Goal: Information Seeking & Learning: Learn about a topic

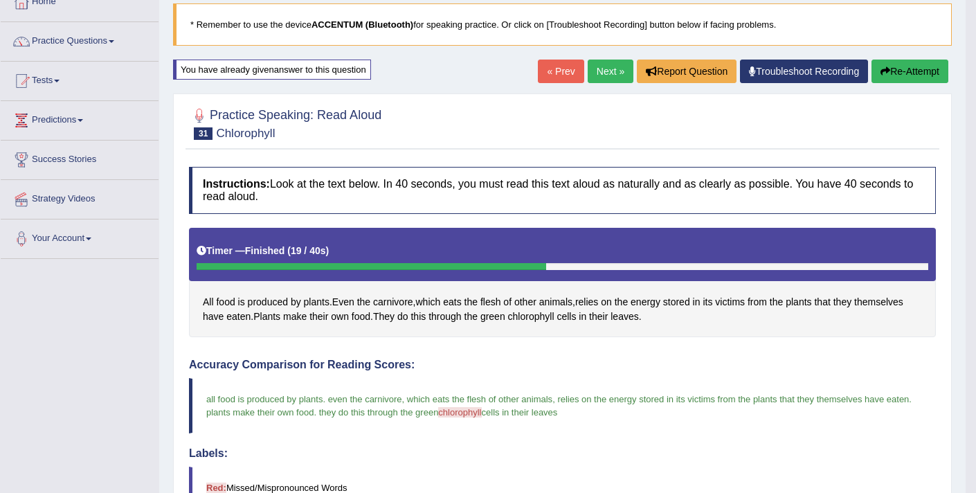
scroll to position [21, 0]
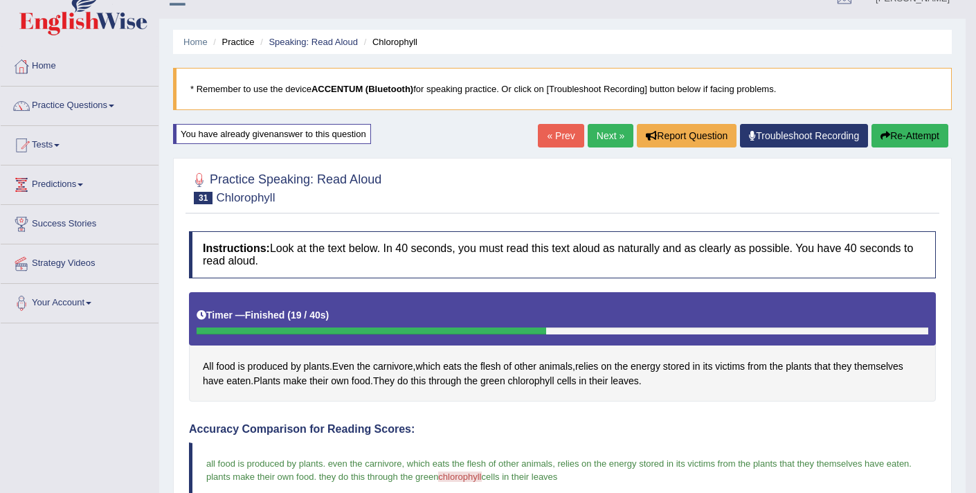
click at [102, 105] on link "Practice Questions" at bounding box center [80, 104] width 158 height 35
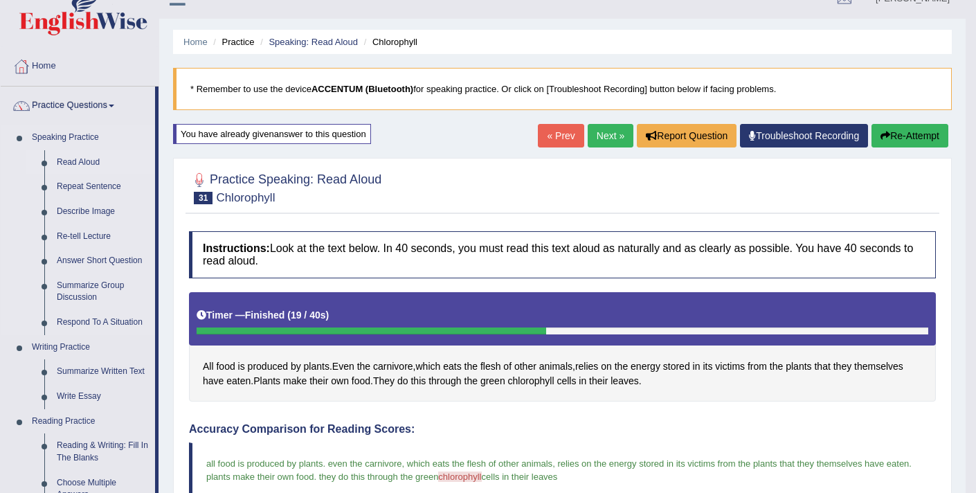
click at [93, 161] on link "Read Aloud" at bounding box center [103, 162] width 105 height 25
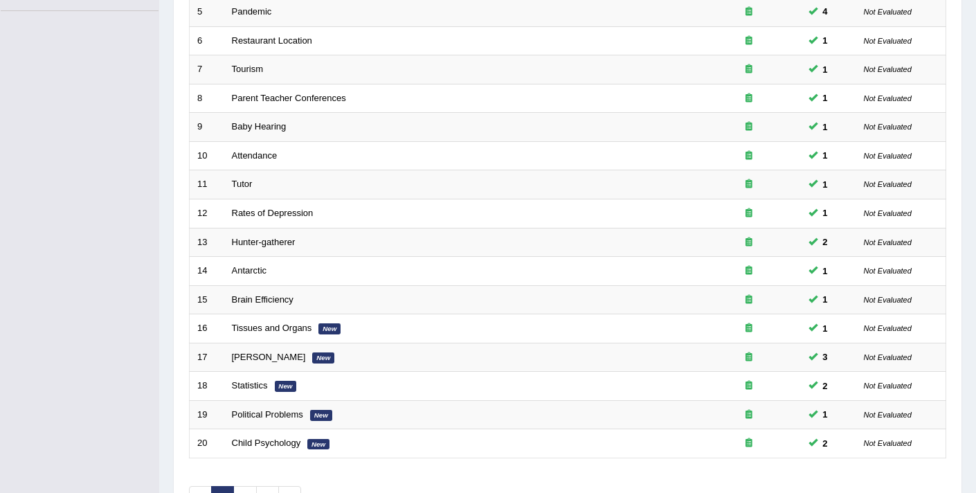
scroll to position [355, 0]
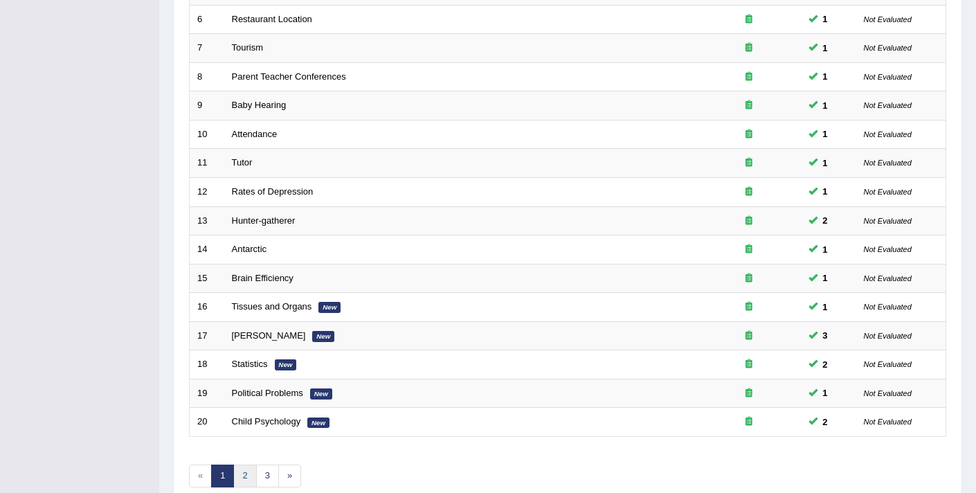
click at [246, 476] on link "2" at bounding box center [244, 476] width 23 height 23
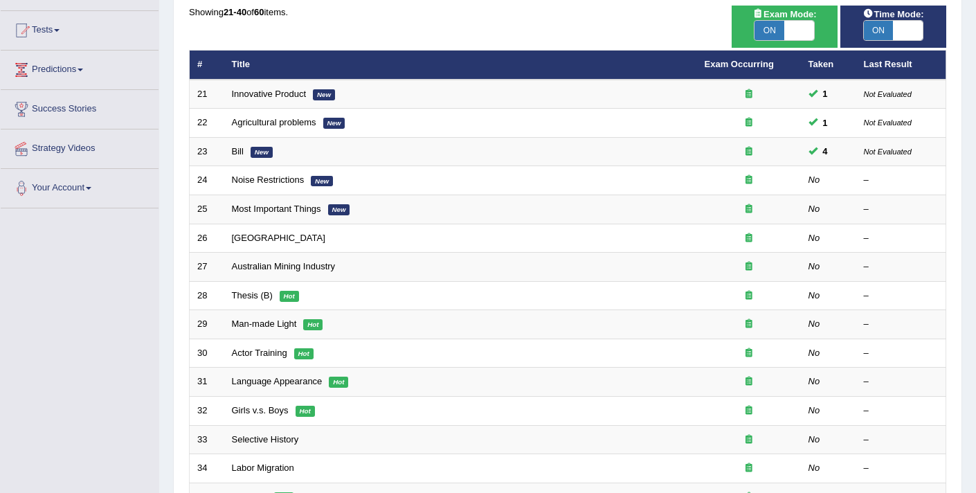
scroll to position [105, 0]
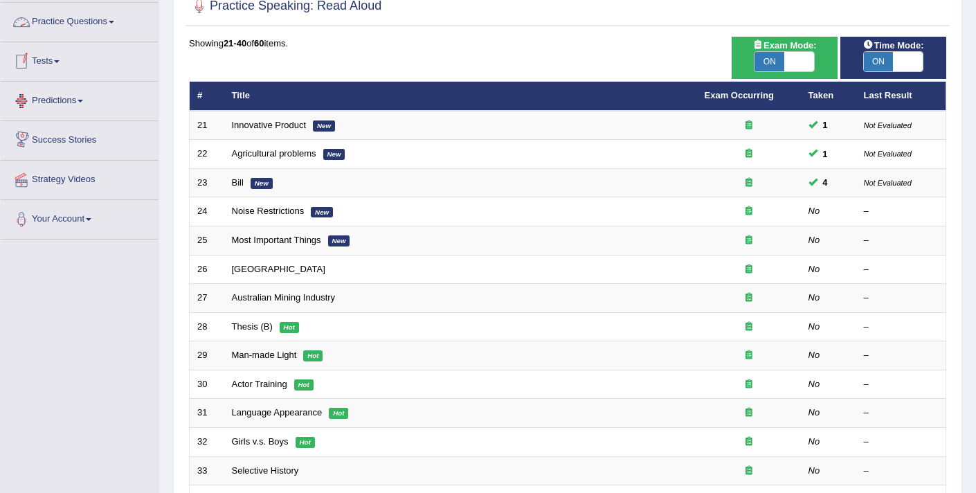
click at [91, 19] on link "Practice Questions" at bounding box center [80, 20] width 158 height 35
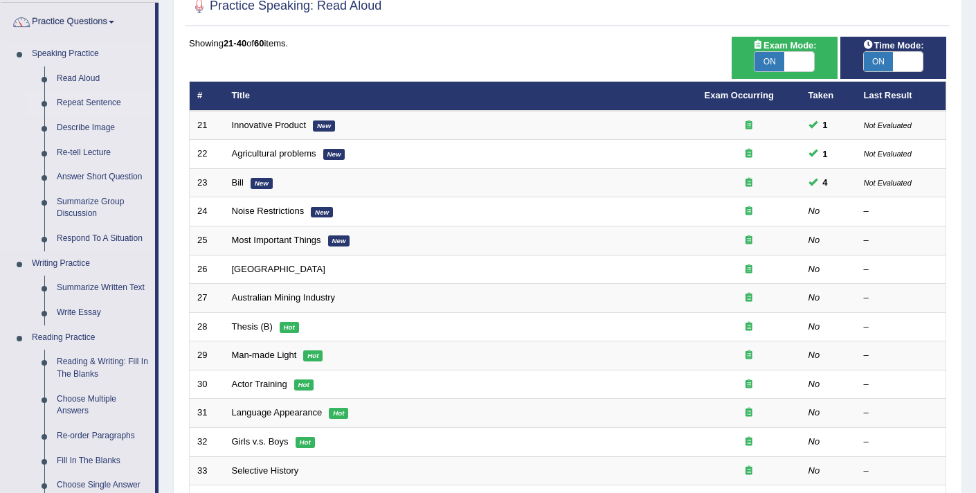
click at [87, 102] on link "Repeat Sentence" at bounding box center [103, 103] width 105 height 25
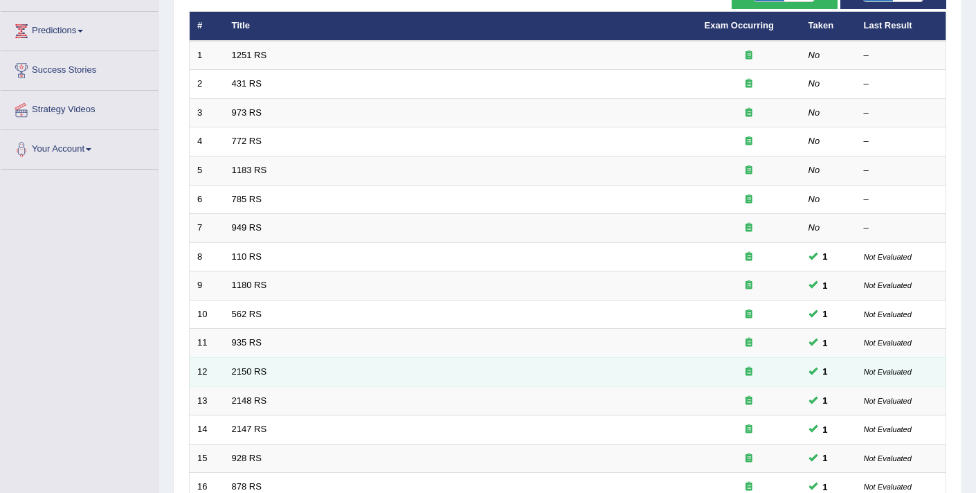
scroll to position [400, 0]
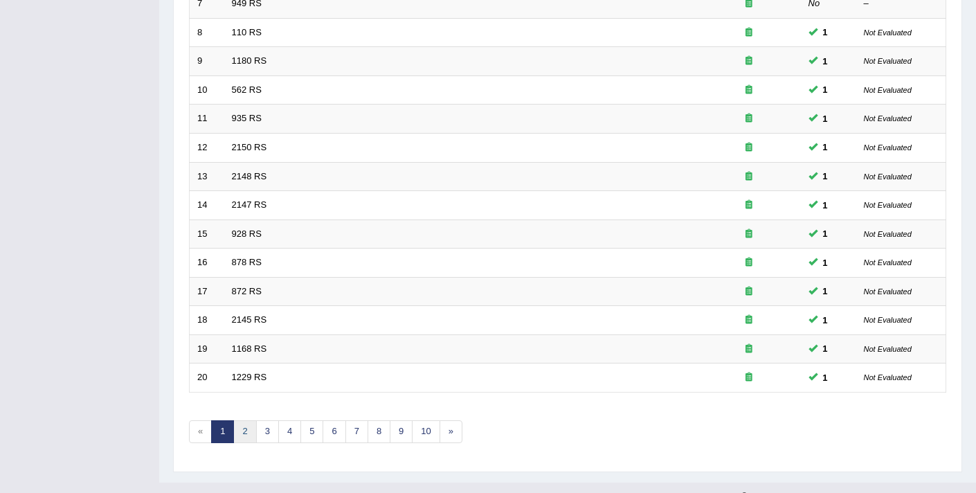
click at [248, 433] on link "2" at bounding box center [244, 431] width 23 height 23
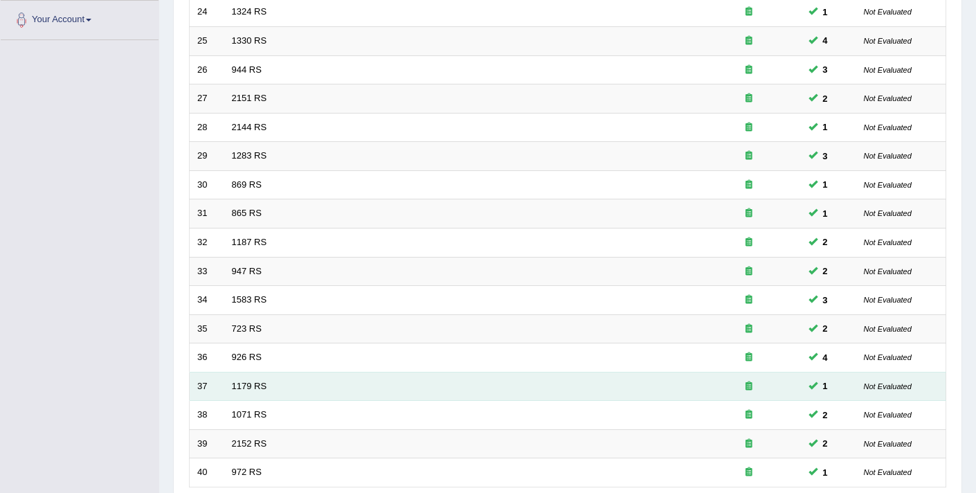
scroll to position [372, 0]
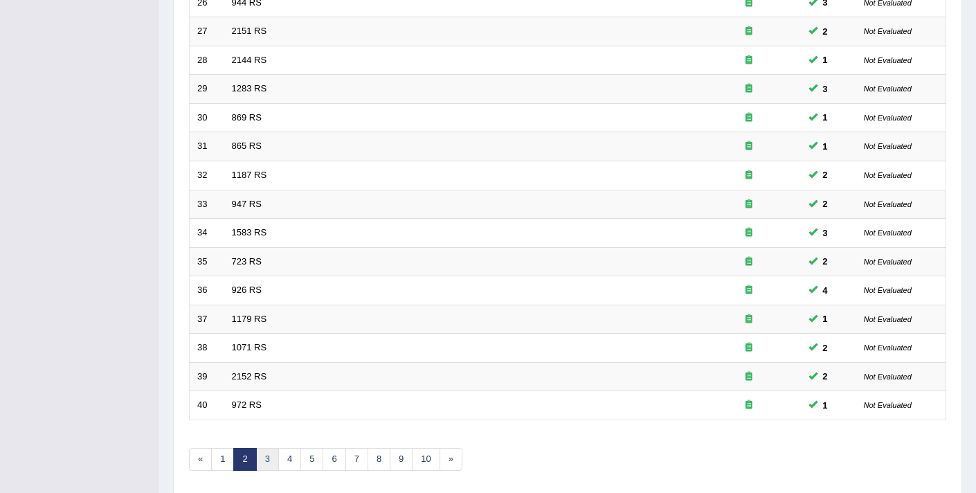
click at [262, 456] on link "3" at bounding box center [267, 459] width 23 height 23
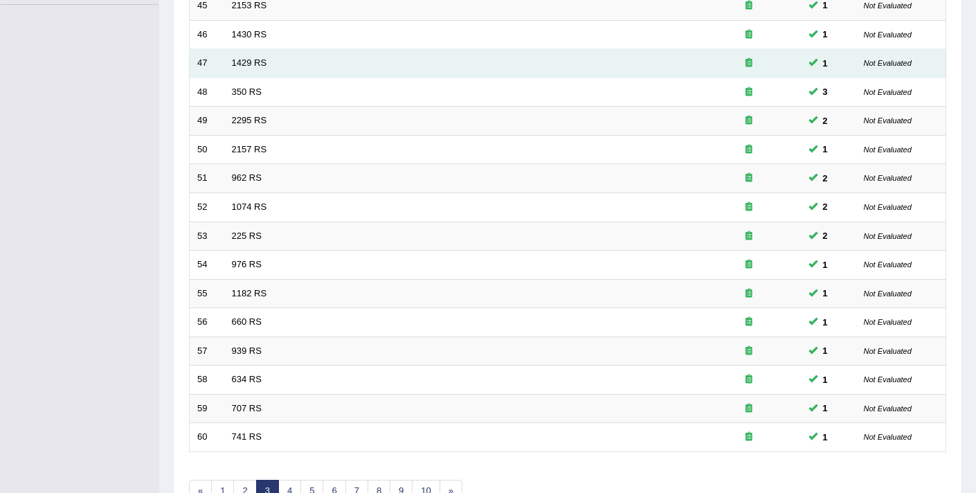
scroll to position [377, 0]
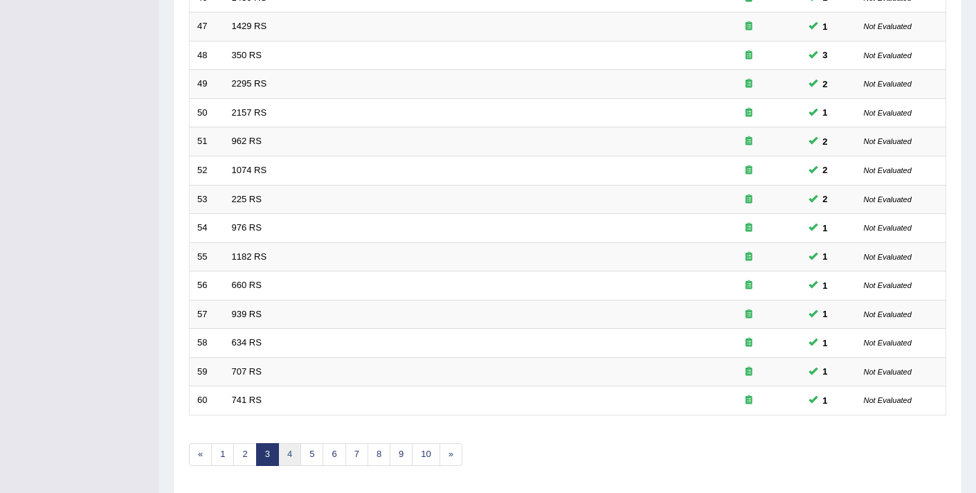
click at [291, 452] on link "4" at bounding box center [289, 454] width 23 height 23
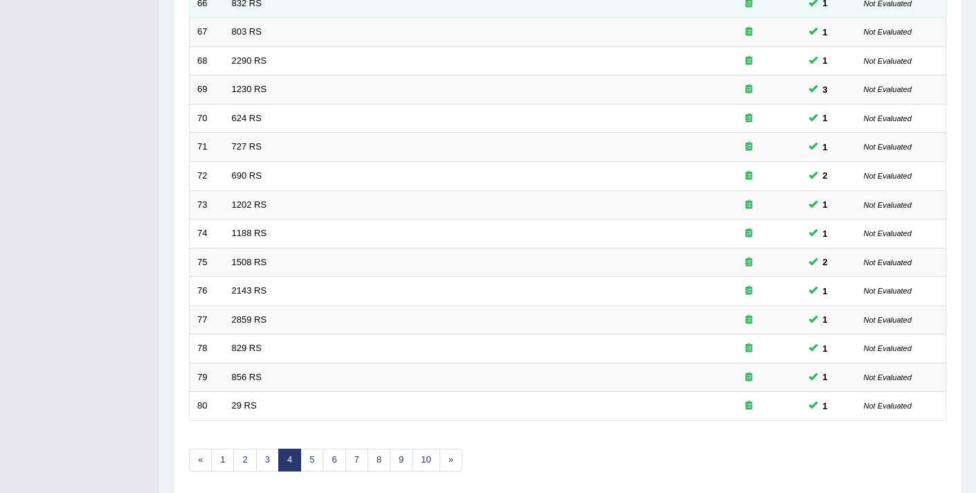
scroll to position [424, 0]
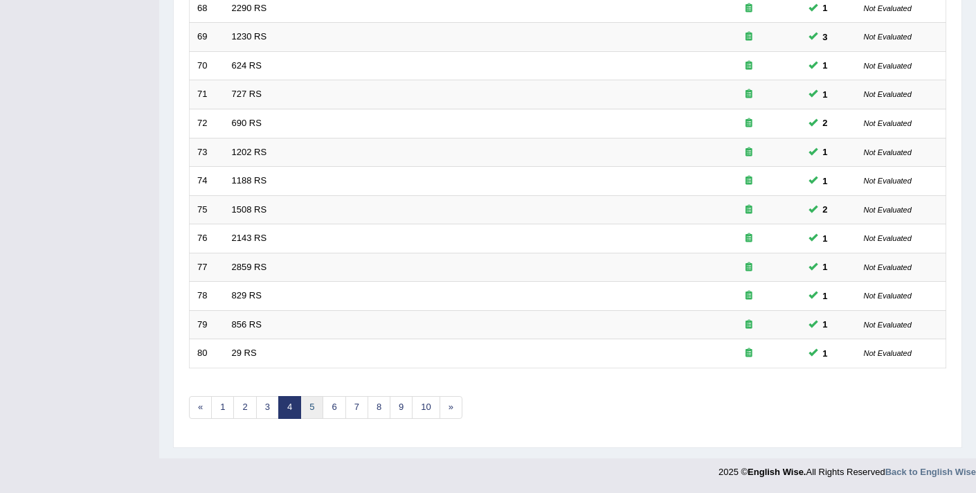
click at [305, 407] on link "5" at bounding box center [312, 407] width 23 height 23
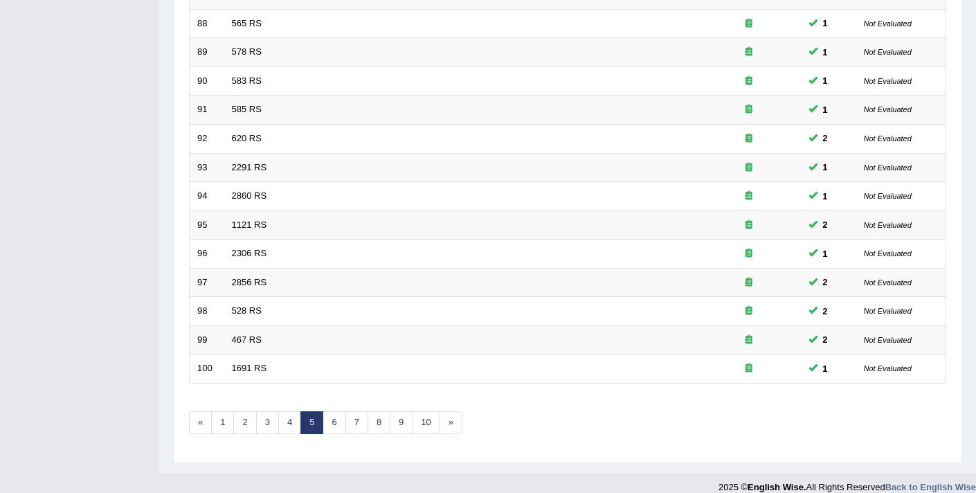
scroll to position [422, 0]
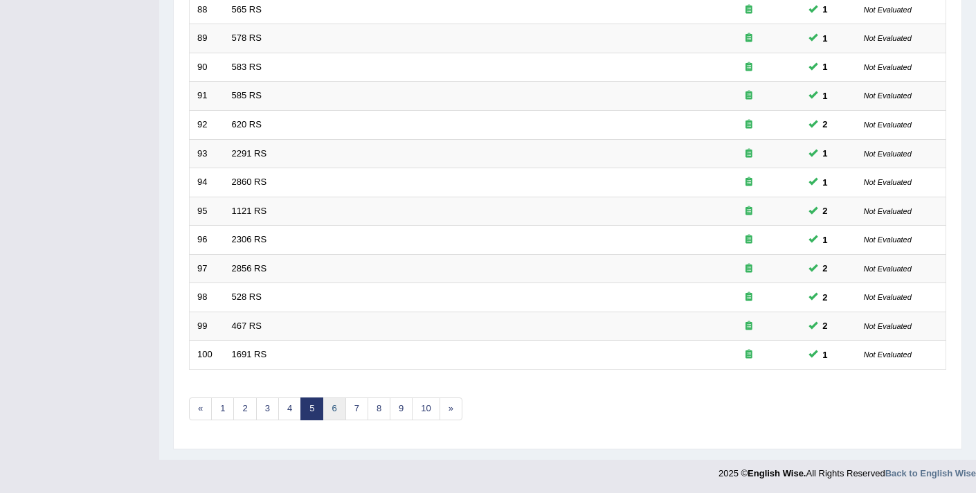
click at [328, 402] on link "6" at bounding box center [334, 409] width 23 height 23
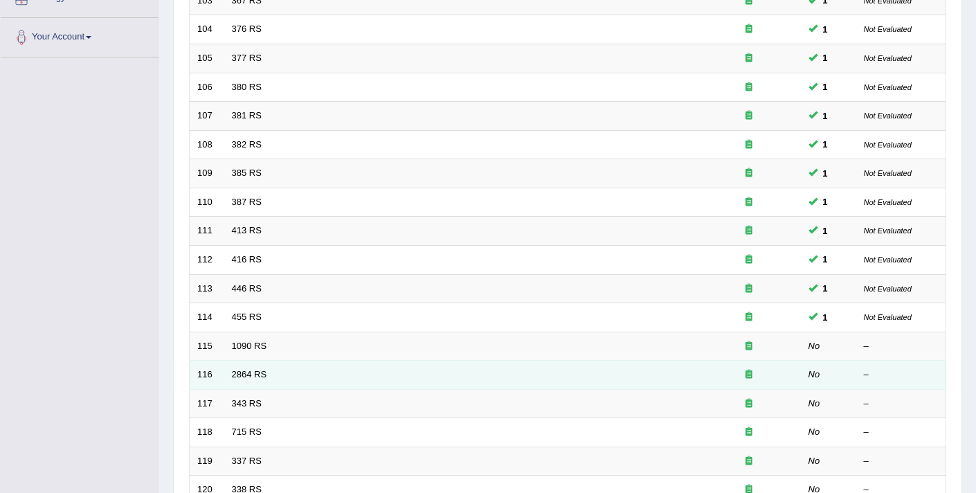
scroll to position [368, 0]
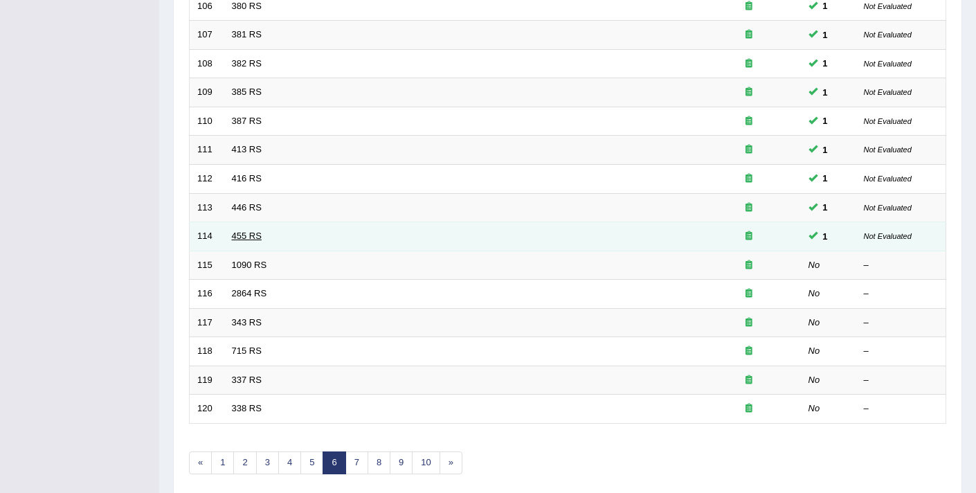
click at [250, 235] on link "455 RS" at bounding box center [247, 236] width 30 height 10
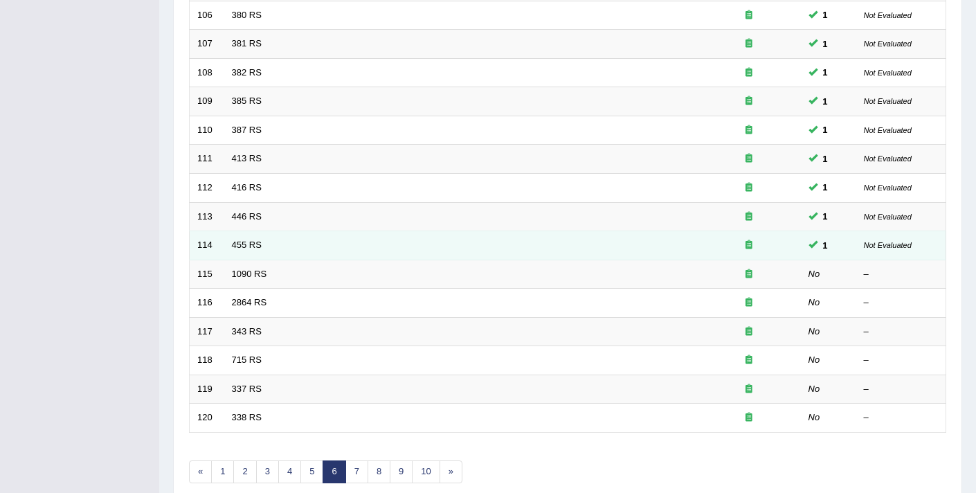
click at [749, 245] on icon at bounding box center [749, 244] width 7 height 9
click at [249, 244] on link "455 RS" at bounding box center [247, 245] width 30 height 10
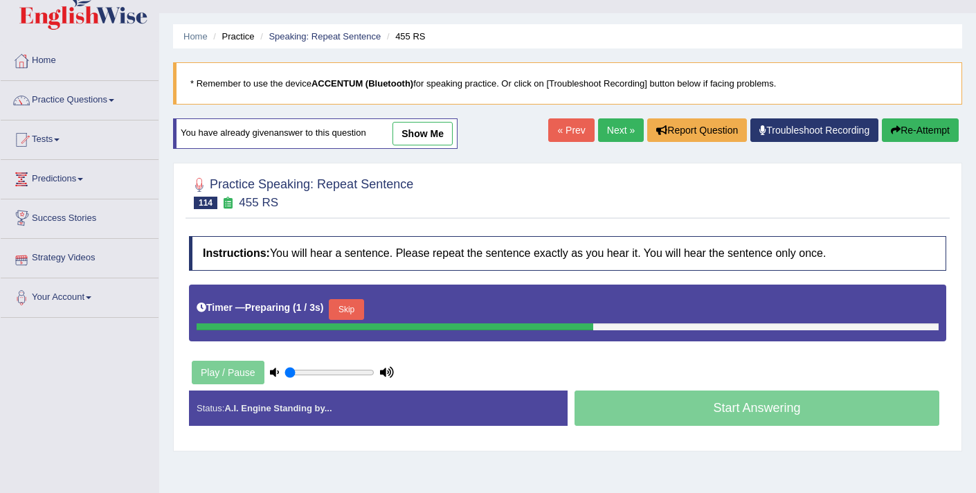
scroll to position [28, 0]
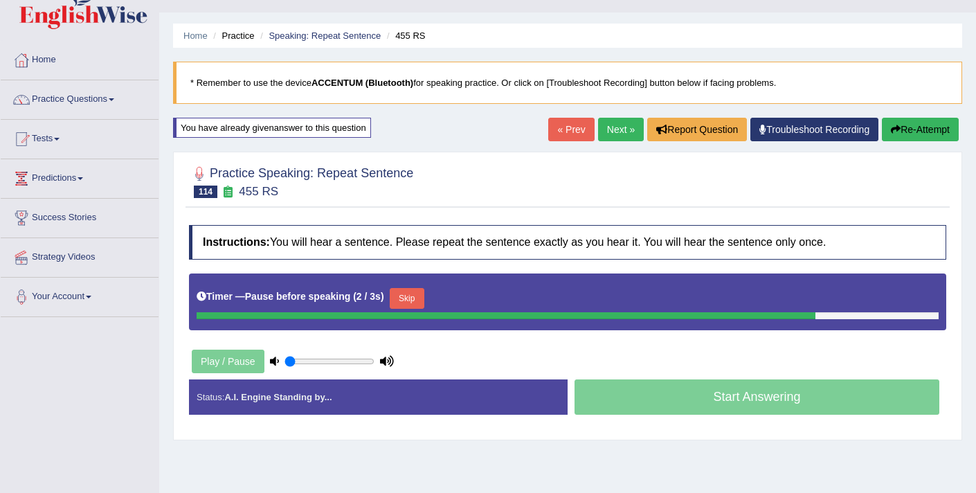
click at [572, 132] on link "« Prev" at bounding box center [571, 130] width 46 height 24
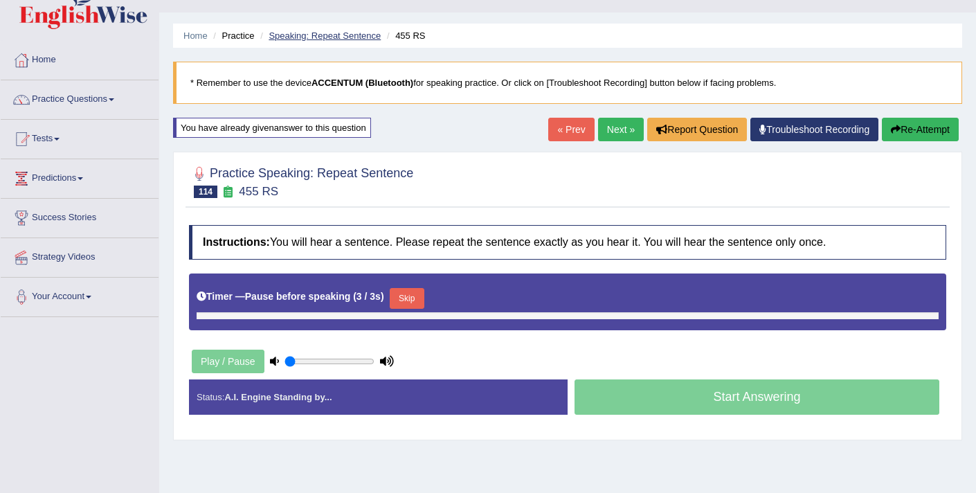
click at [323, 37] on link "Speaking: Repeat Sentence" at bounding box center [325, 35] width 112 height 10
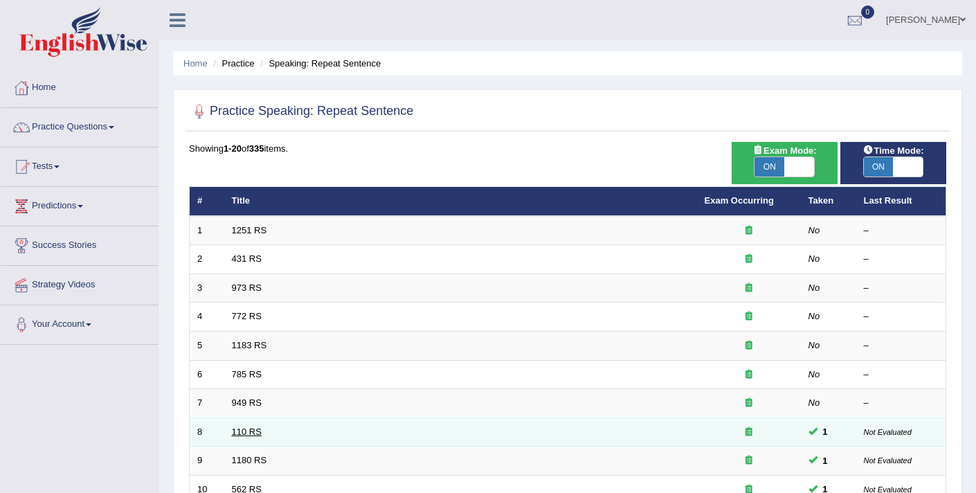
click at [240, 434] on link "110 RS" at bounding box center [247, 432] width 30 height 10
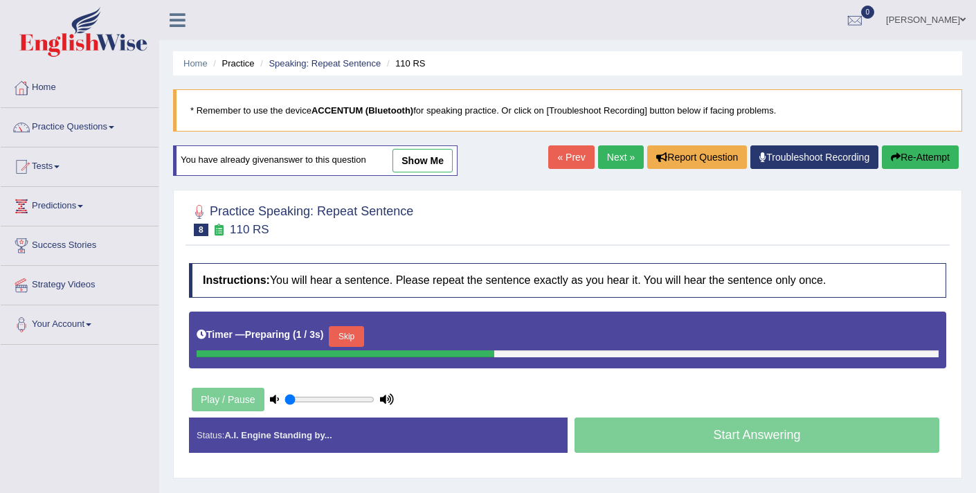
click at [430, 155] on link "show me" at bounding box center [423, 161] width 60 height 24
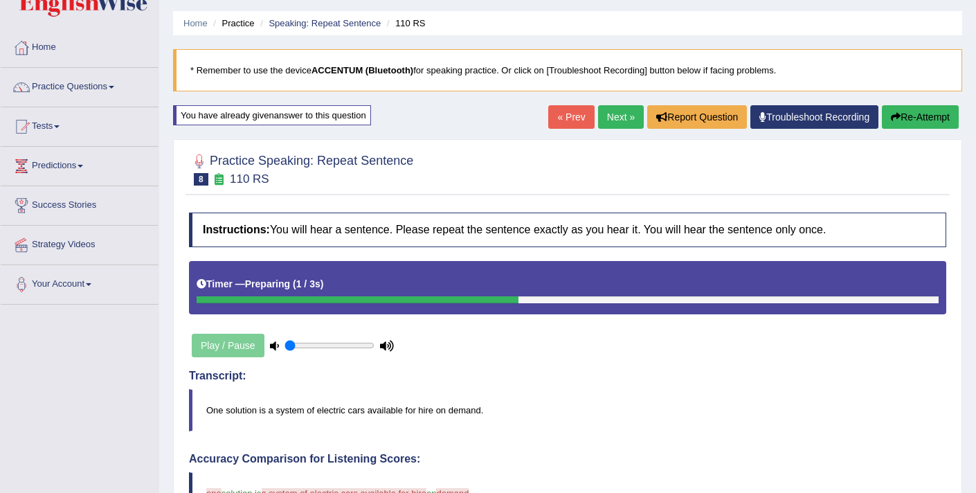
scroll to position [37, 0]
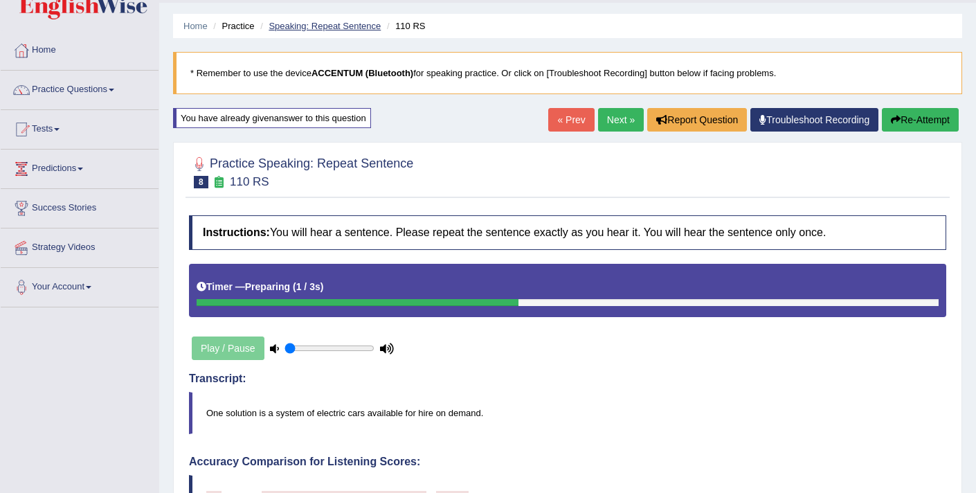
click at [303, 30] on link "Speaking: Repeat Sentence" at bounding box center [325, 26] width 112 height 10
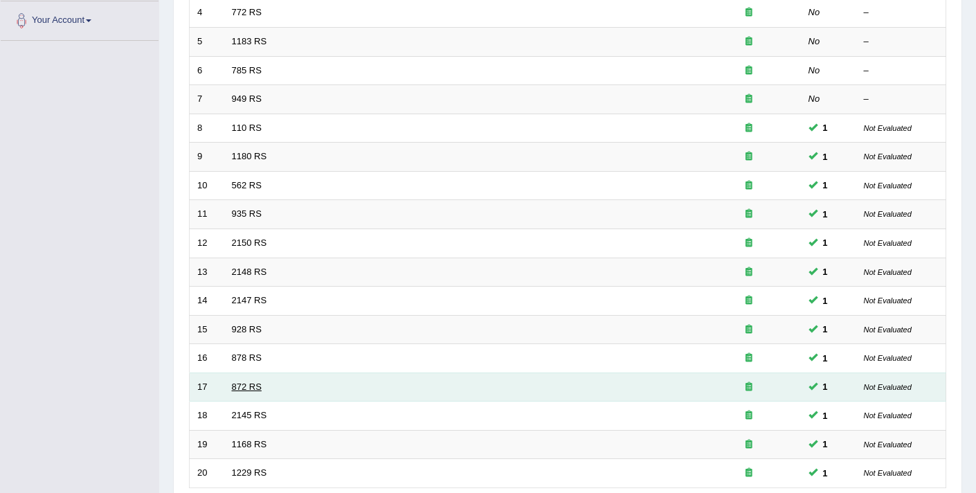
scroll to position [328, 0]
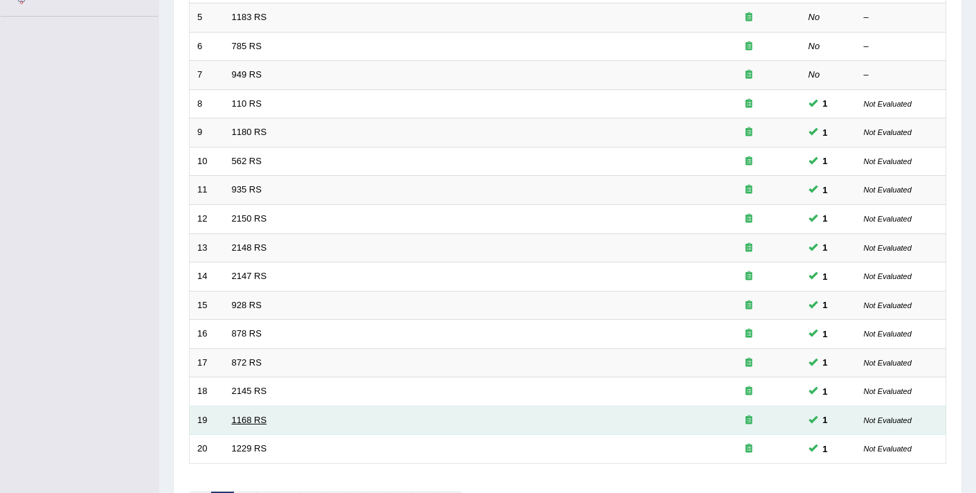
click at [251, 422] on link "1168 RS" at bounding box center [249, 420] width 35 height 10
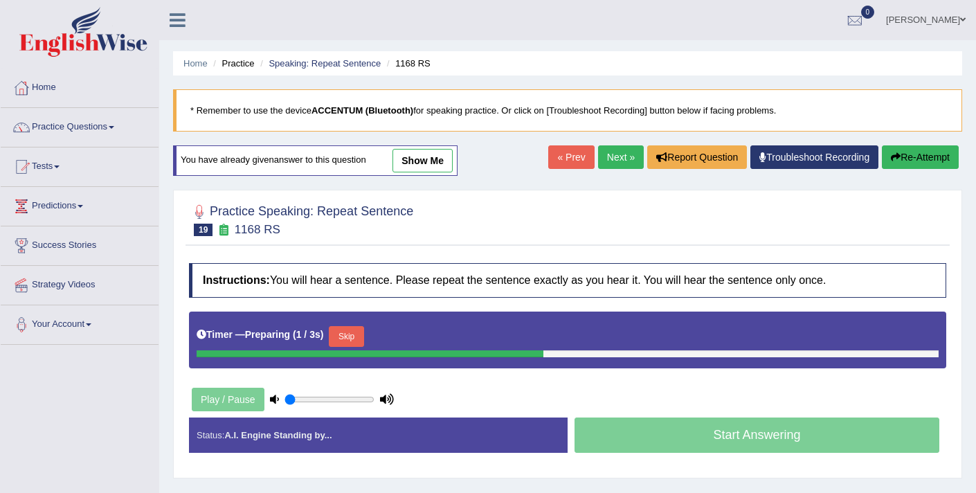
click at [428, 161] on link "show me" at bounding box center [423, 161] width 60 height 24
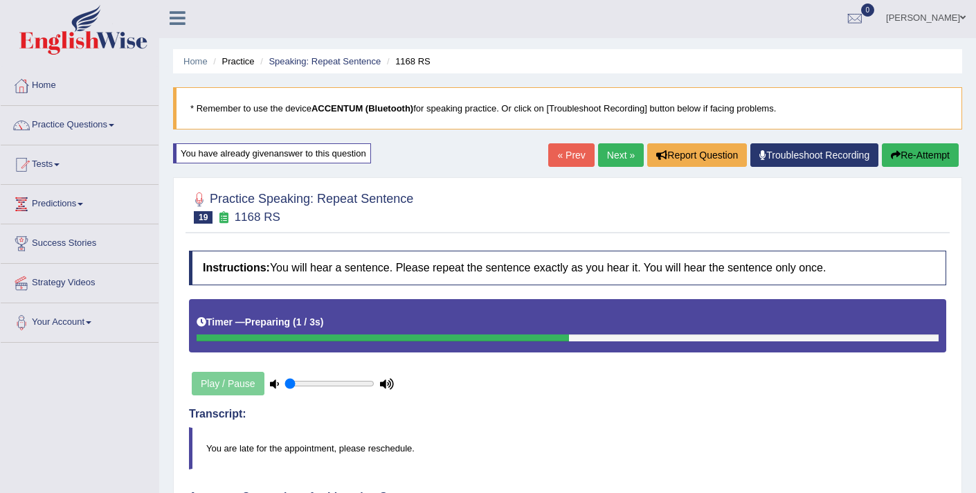
scroll to position [3, 0]
click at [322, 55] on link "Speaking: Repeat Sentence" at bounding box center [325, 60] width 112 height 10
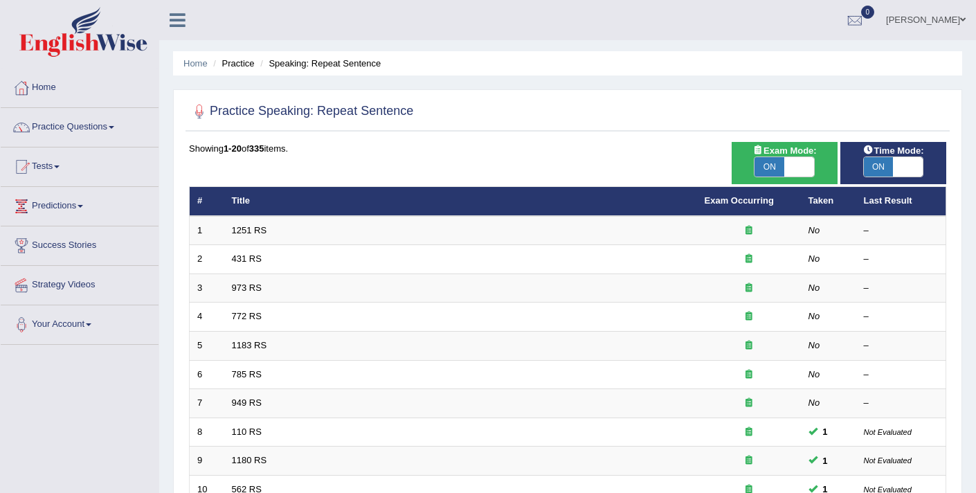
click at [811, 170] on span at bounding box center [800, 166] width 30 height 19
checkbox input "false"
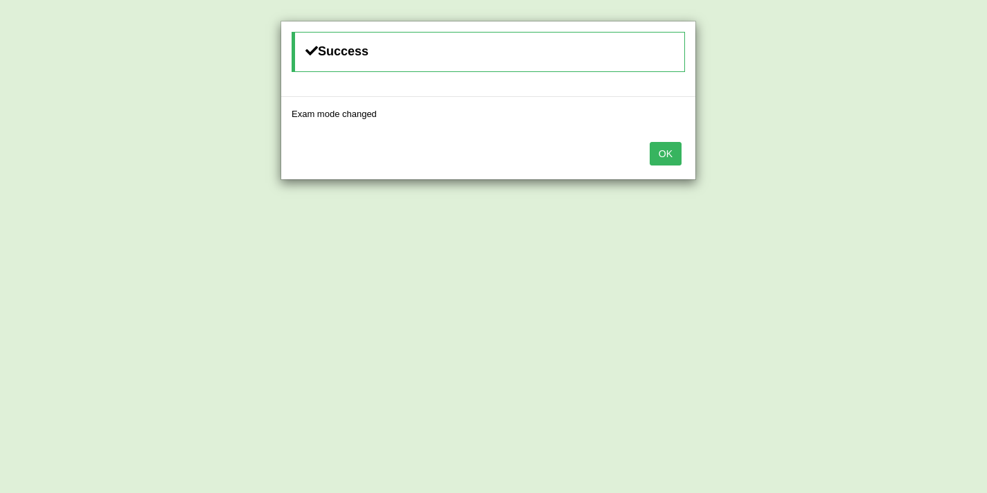
click at [676, 150] on button "OK" at bounding box center [666, 154] width 32 height 24
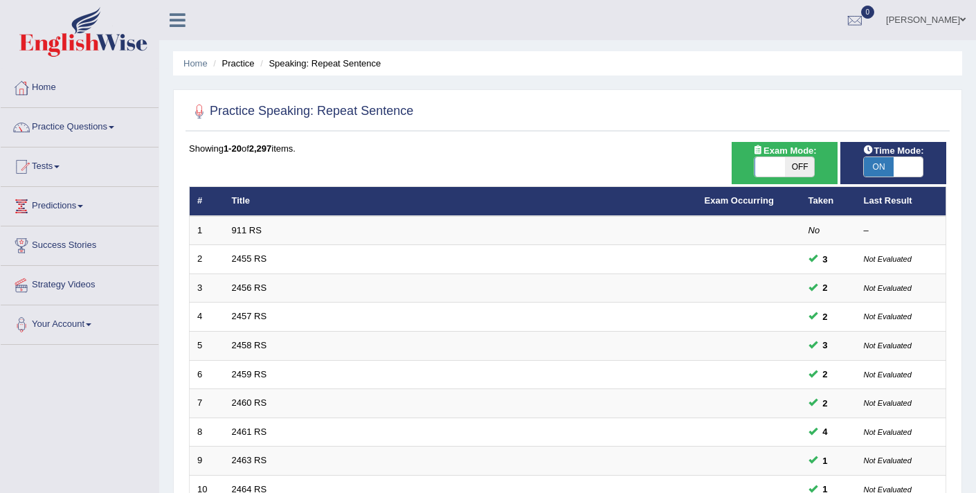
click at [902, 166] on span at bounding box center [908, 166] width 30 height 19
checkbox input "false"
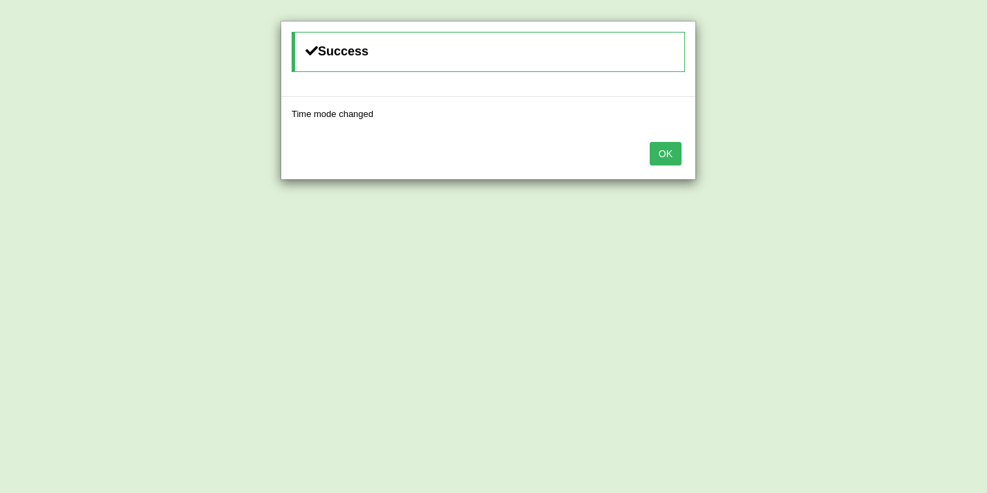
click at [666, 155] on button "OK" at bounding box center [666, 154] width 32 height 24
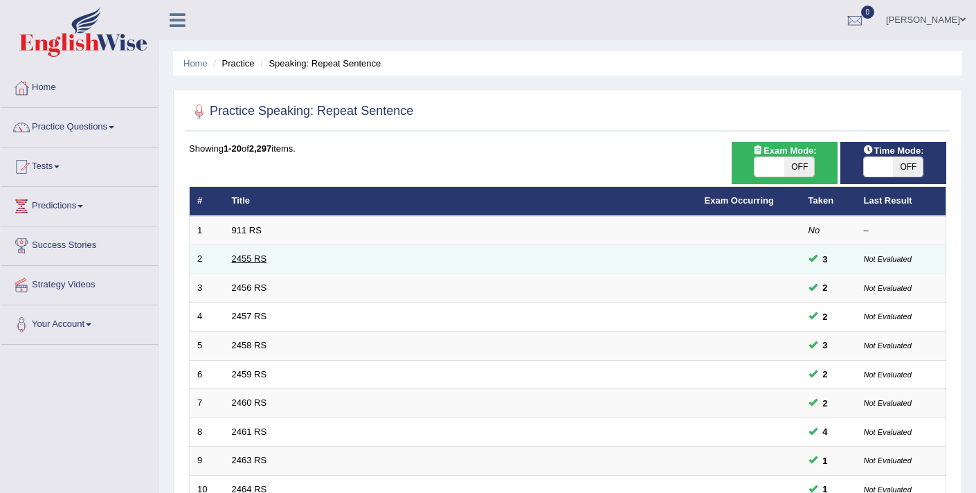
click at [254, 261] on link "2455 RS" at bounding box center [249, 258] width 35 height 10
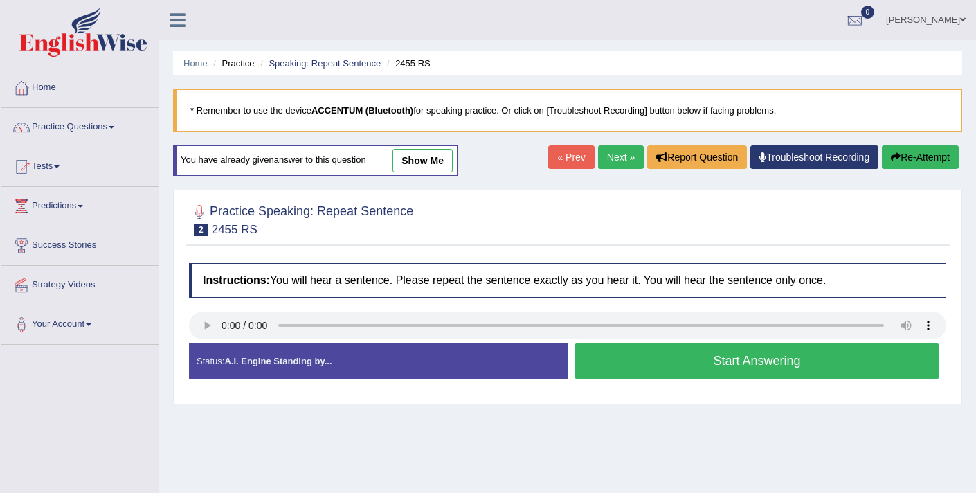
click at [601, 163] on link "Next »" at bounding box center [621, 157] width 46 height 24
click at [598, 164] on link "Next »" at bounding box center [621, 157] width 46 height 24
click at [302, 62] on link "Speaking: Repeat Sentence" at bounding box center [325, 63] width 112 height 10
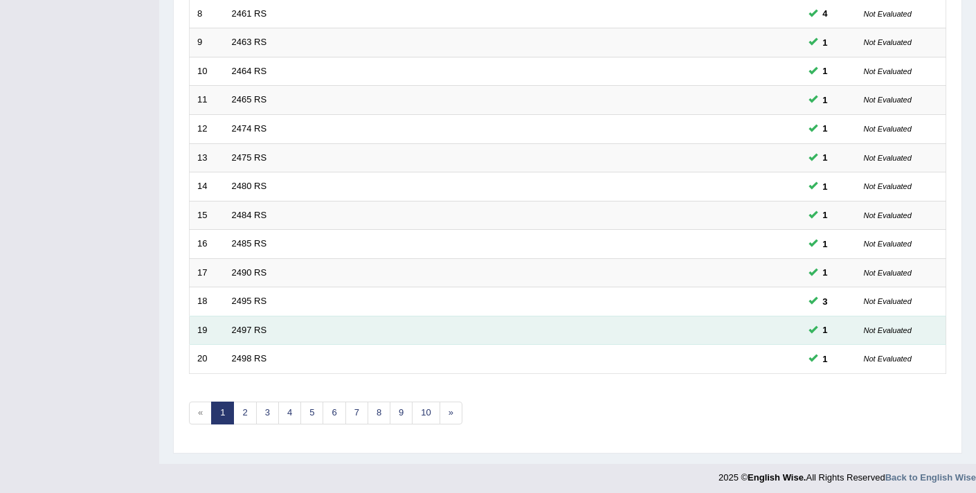
scroll to position [424, 0]
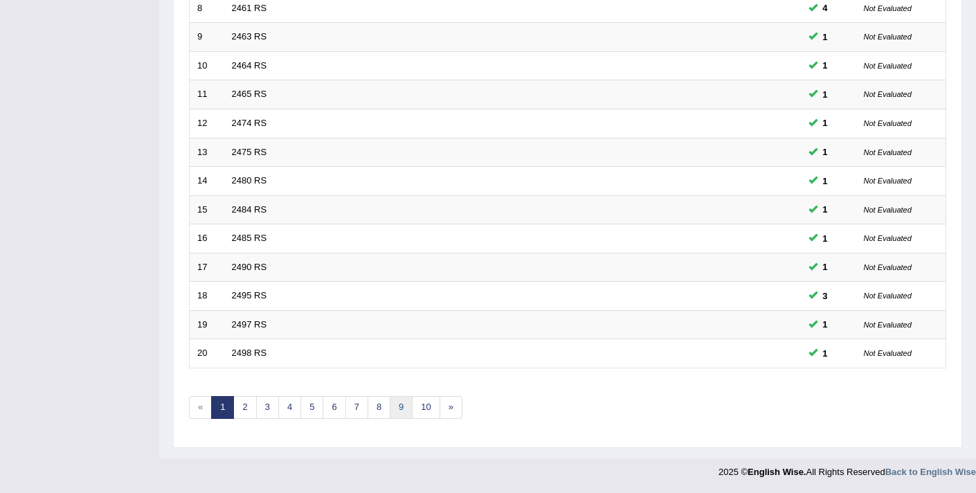
click at [404, 405] on link "9" at bounding box center [401, 407] width 23 height 23
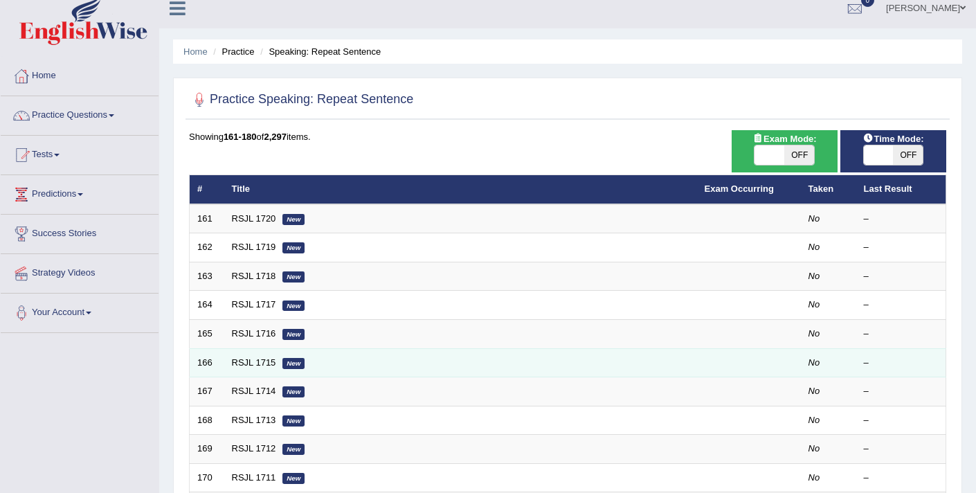
scroll to position [12, 0]
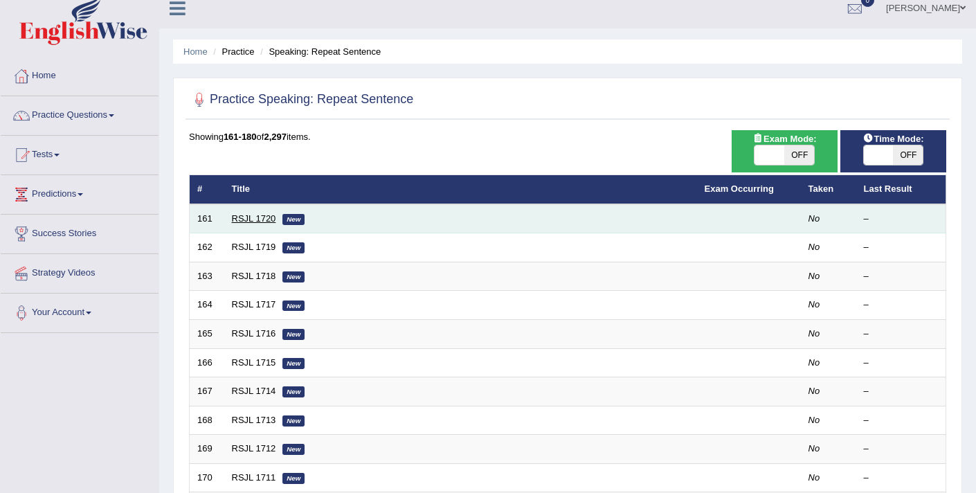
click at [242, 218] on link "RSJL 1720" at bounding box center [254, 218] width 44 height 10
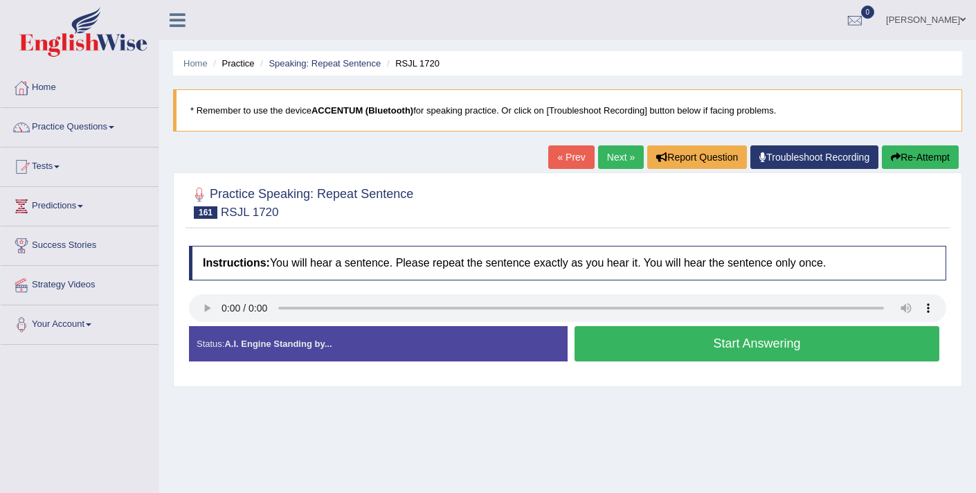
click at [613, 161] on link "Next »" at bounding box center [621, 157] width 46 height 24
click at [609, 162] on link "Next »" at bounding box center [621, 157] width 46 height 24
click at [608, 162] on link "Next »" at bounding box center [621, 157] width 46 height 24
click at [100, 130] on link "Practice Questions" at bounding box center [80, 125] width 158 height 35
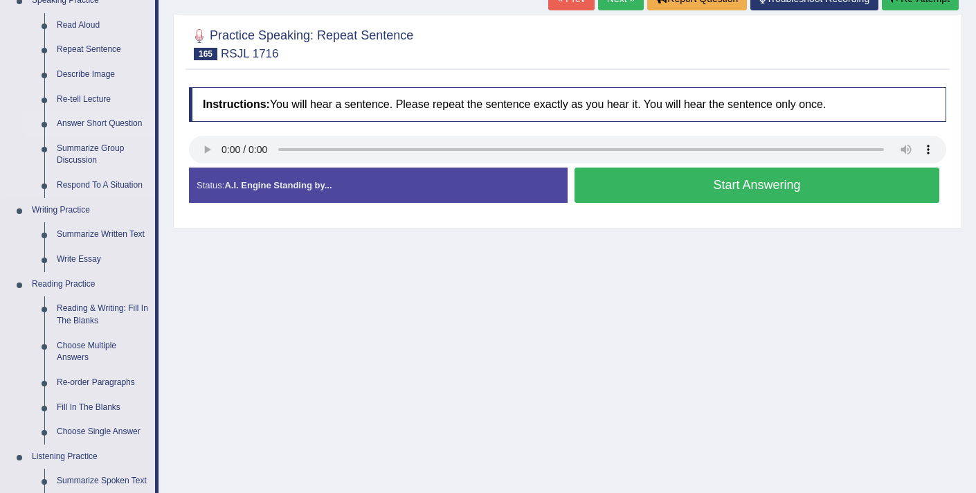
scroll to position [162, 0]
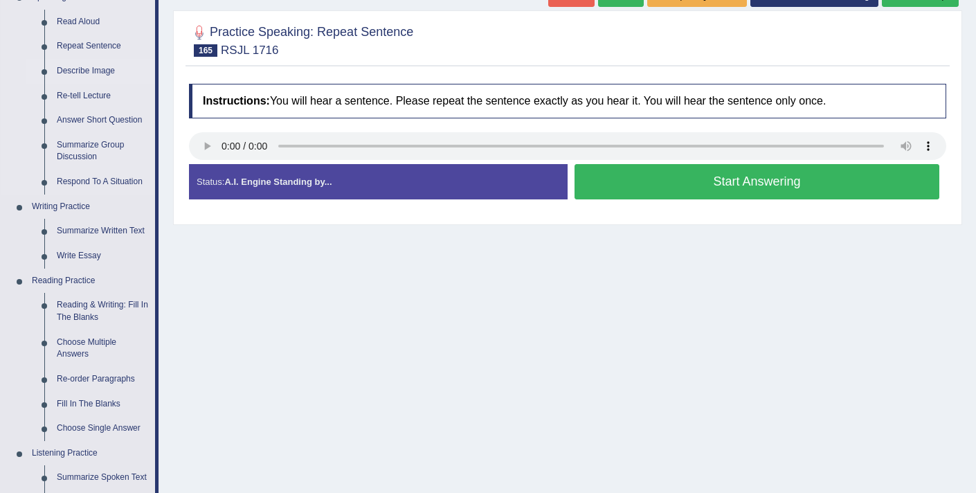
click at [82, 68] on link "Describe Image" at bounding box center [103, 71] width 105 height 25
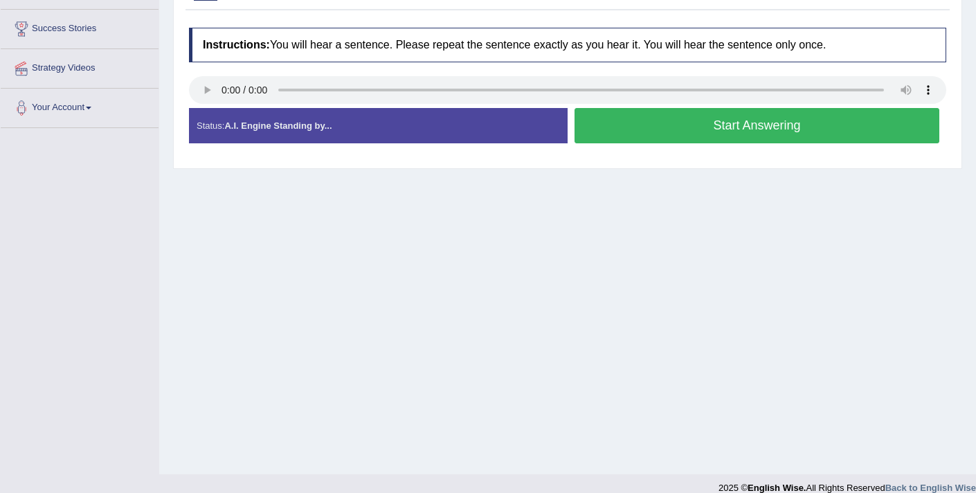
scroll to position [234, 0]
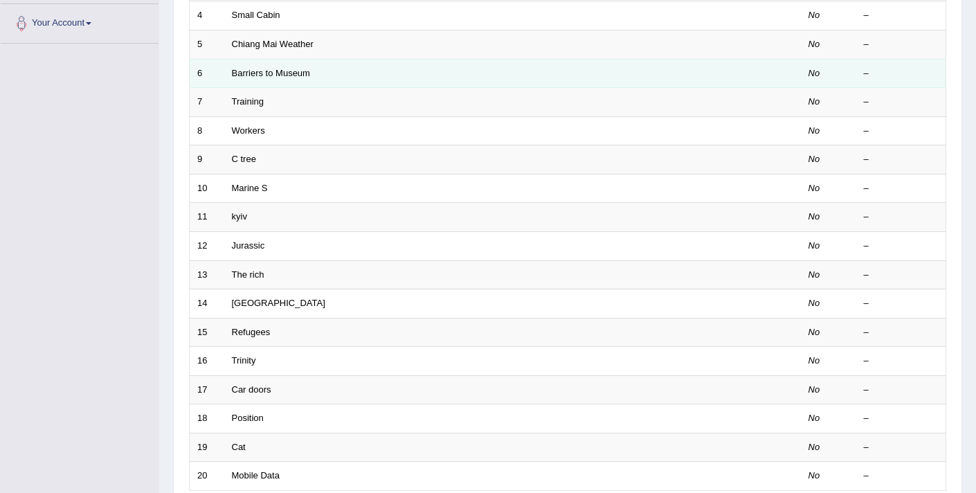
scroll to position [310, 0]
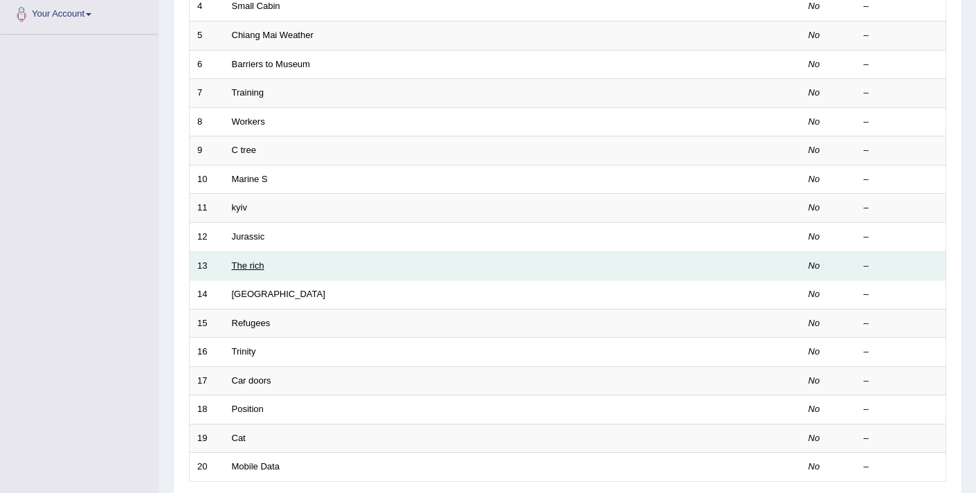
click at [248, 267] on link "The rich" at bounding box center [248, 265] width 33 height 10
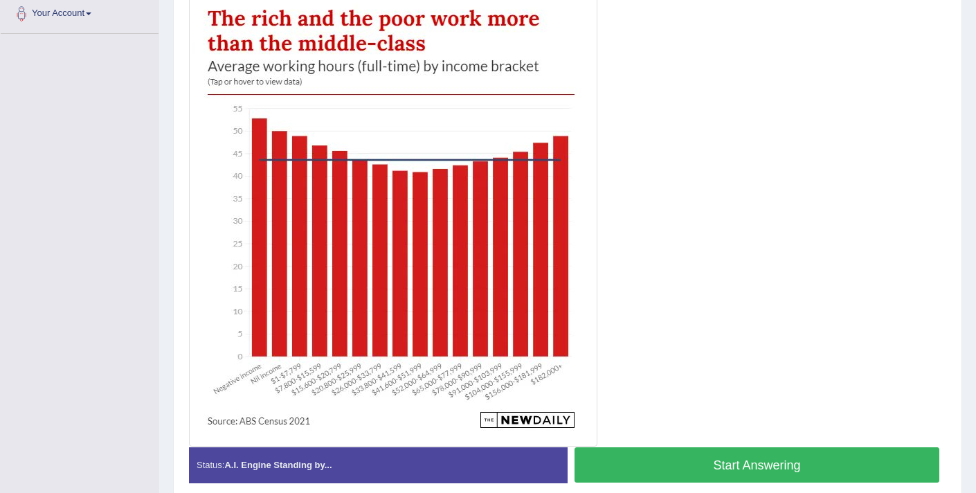
scroll to position [372, 0]
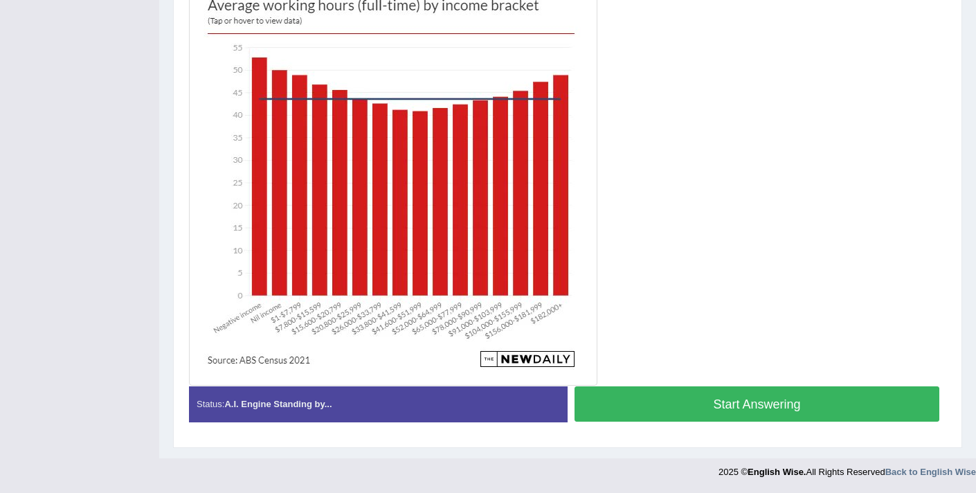
click at [690, 411] on button "Start Answering" at bounding box center [757, 403] width 365 height 35
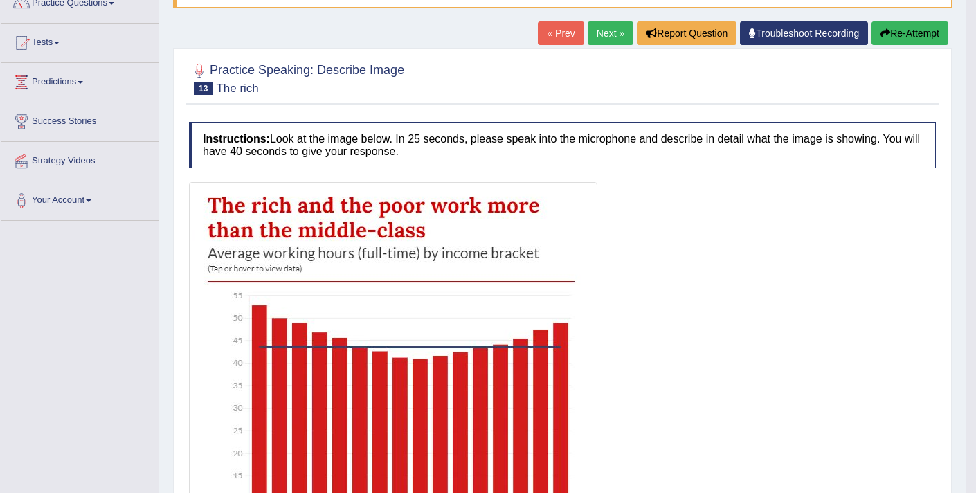
scroll to position [117, 0]
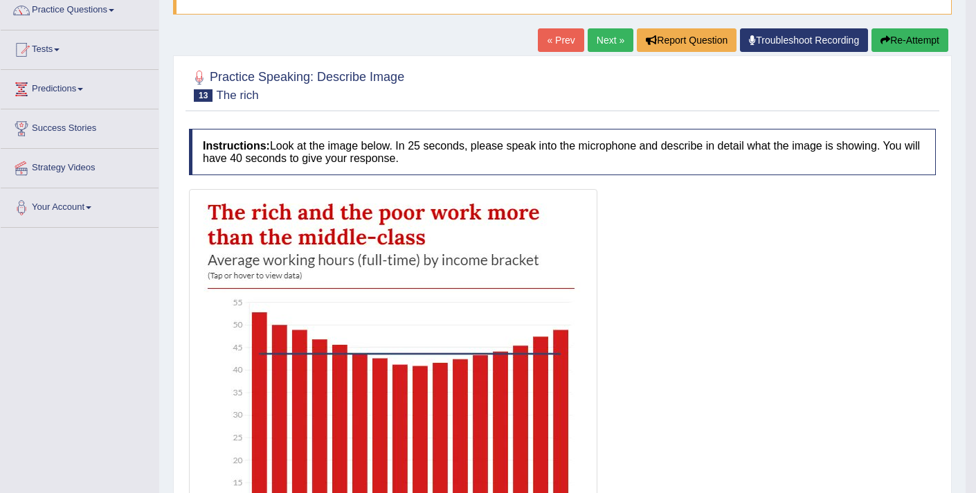
click at [886, 44] on icon "button" at bounding box center [886, 40] width 10 height 10
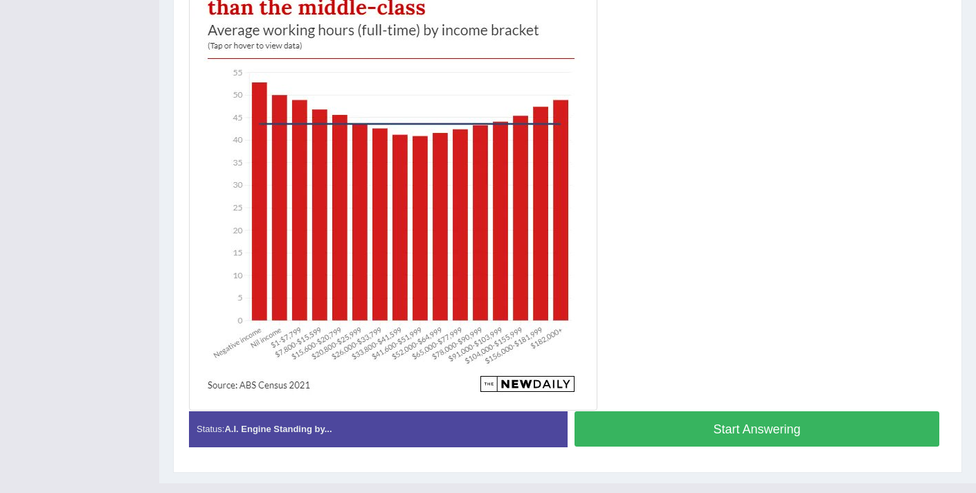
scroll to position [389, 0]
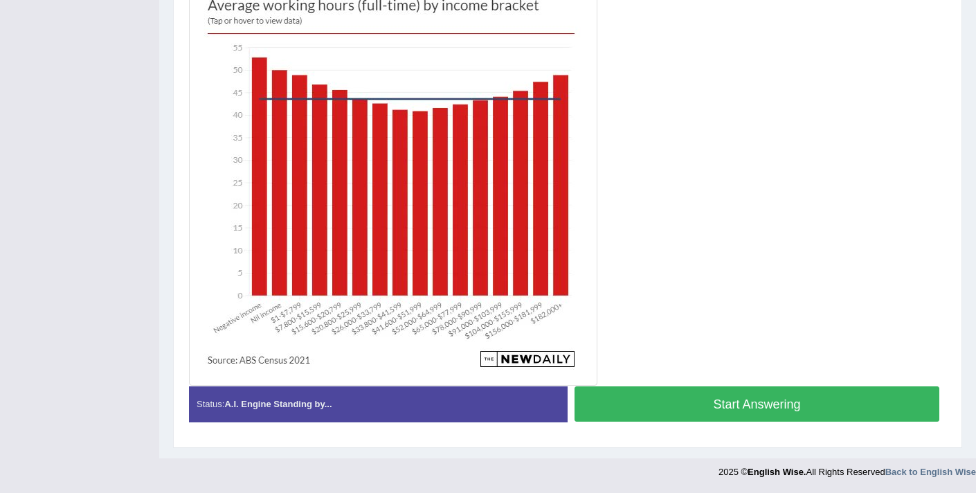
click at [671, 411] on button "Start Answering" at bounding box center [757, 403] width 365 height 35
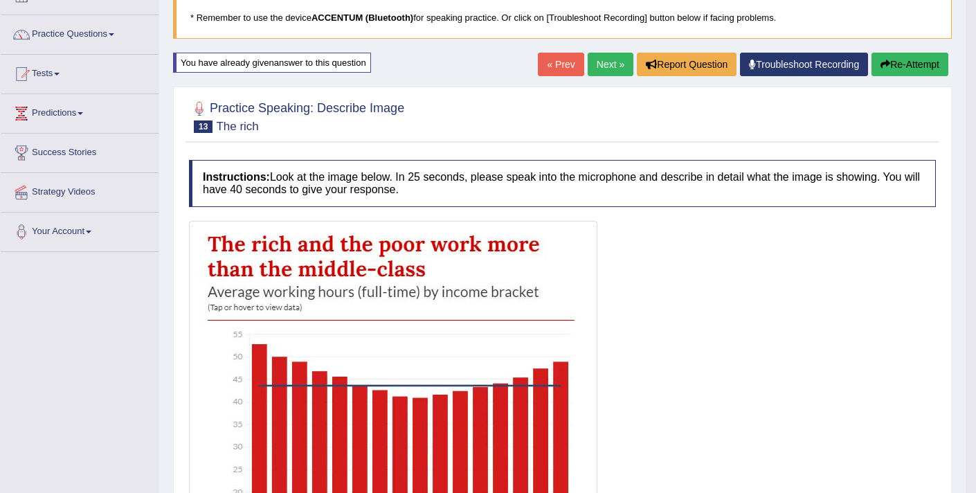
scroll to position [92, 0]
click at [597, 69] on link "Next »" at bounding box center [611, 65] width 46 height 24
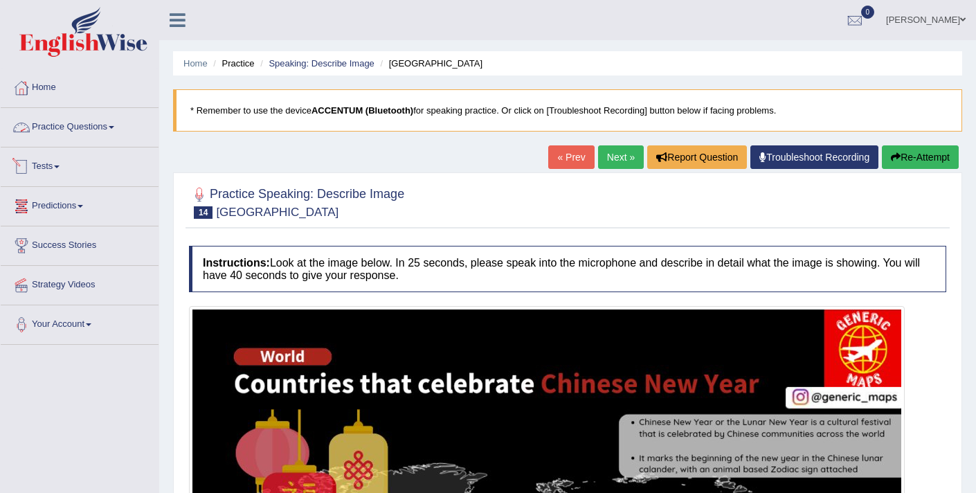
click at [107, 125] on link "Practice Questions" at bounding box center [80, 125] width 158 height 35
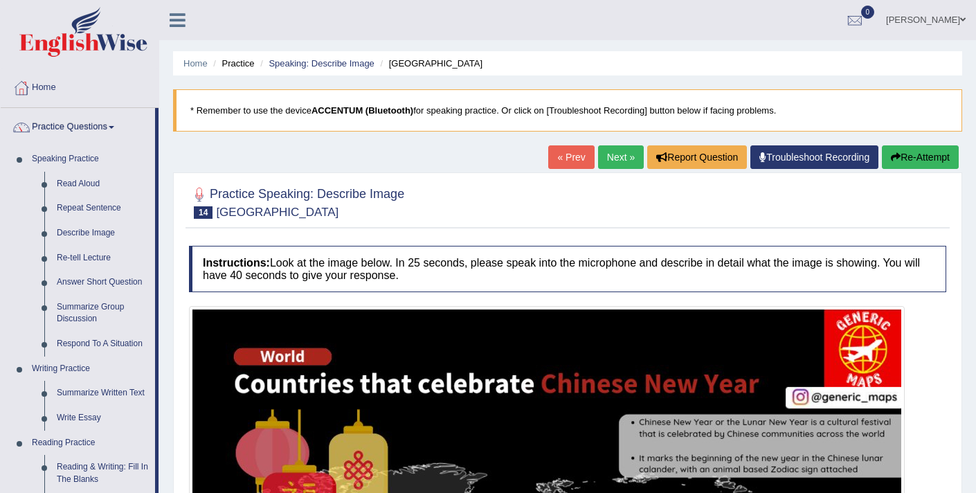
click at [329, 52] on ul "Home Practice Speaking: Describe Image Laos" at bounding box center [567, 63] width 789 height 24
click at [328, 63] on link "Speaking: Describe Image" at bounding box center [321, 63] width 105 height 10
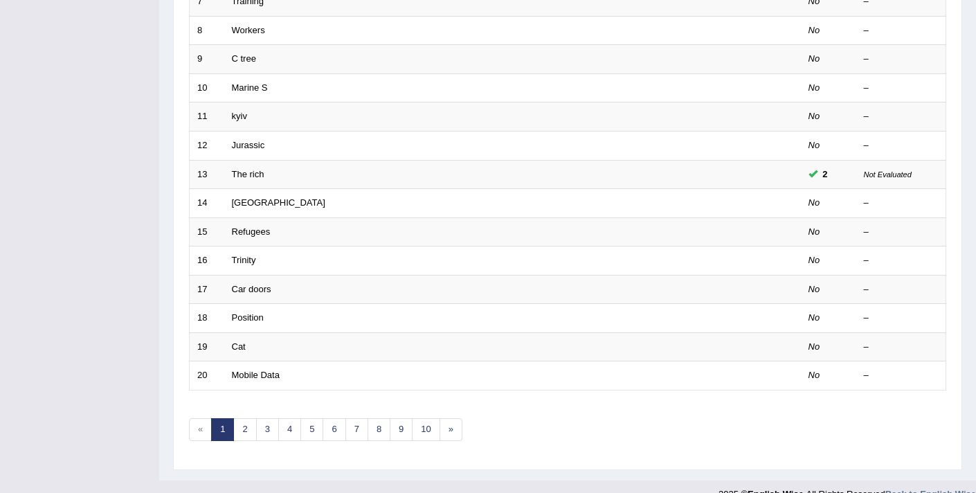
scroll to position [407, 0]
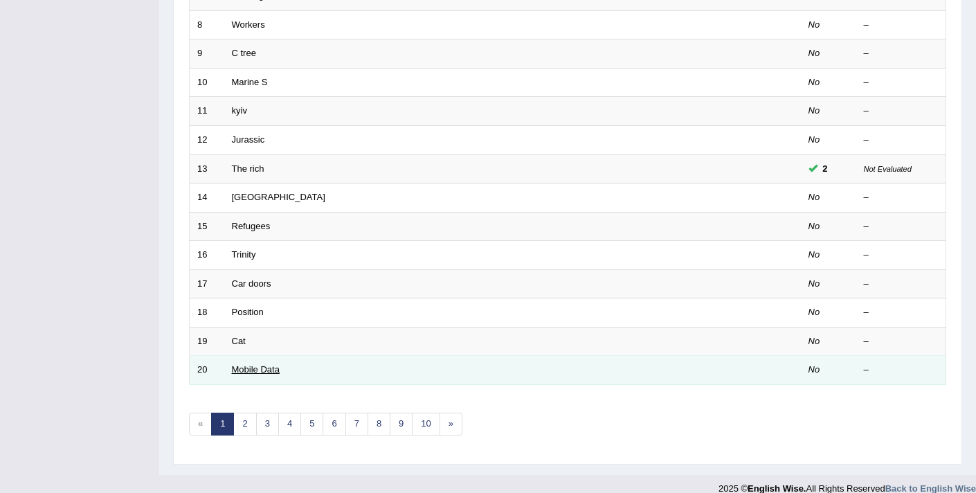
click at [242, 371] on link "Mobile Data" at bounding box center [256, 369] width 48 height 10
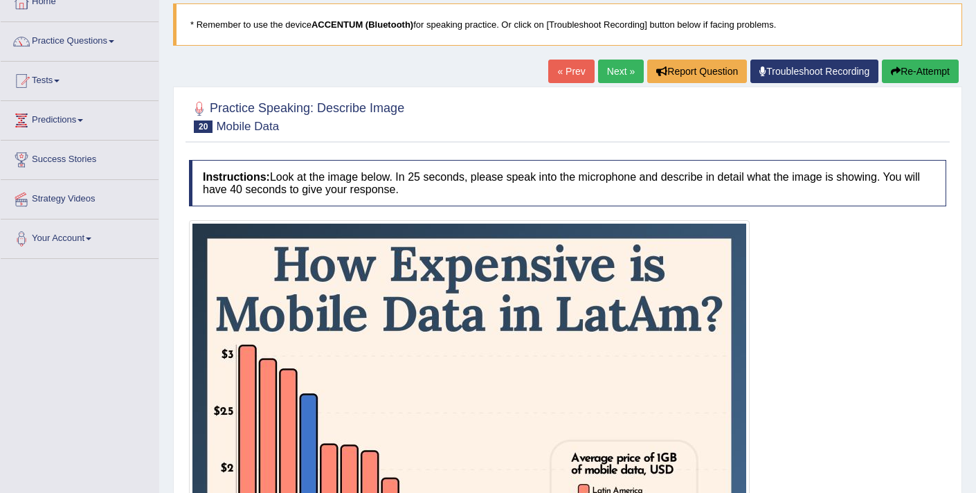
scroll to position [67, 0]
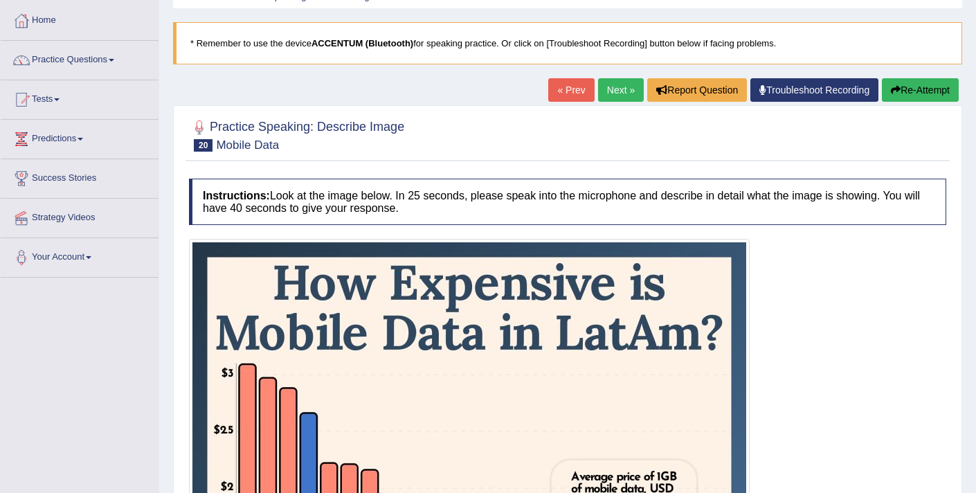
click at [915, 96] on button "Re-Attempt" at bounding box center [920, 90] width 77 height 24
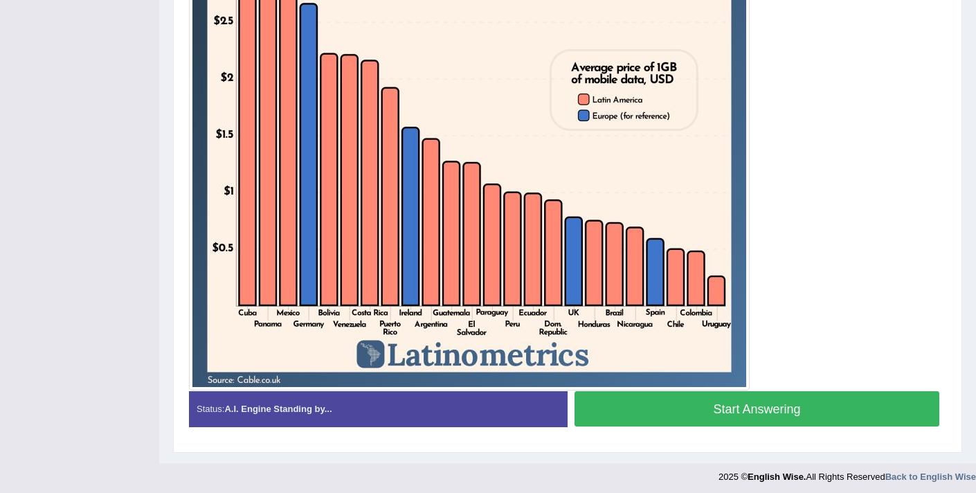
scroll to position [481, 0]
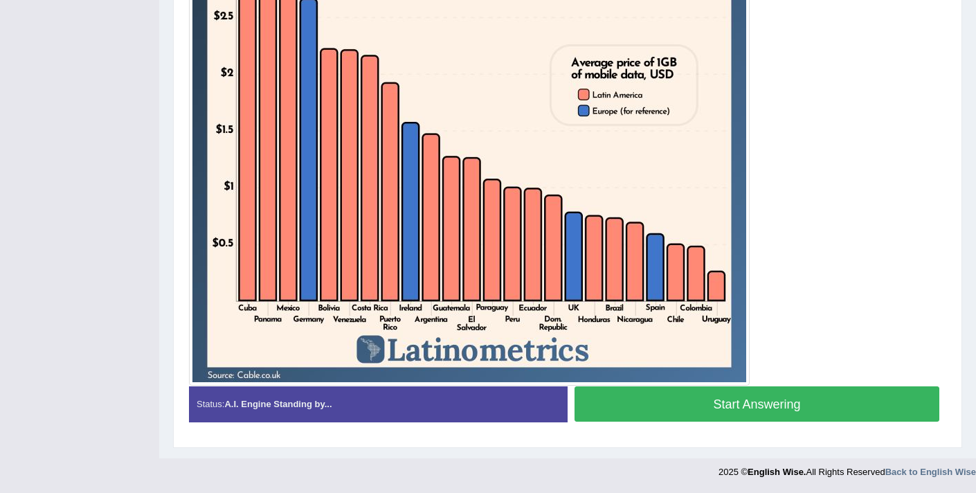
click at [767, 407] on button "Start Answering" at bounding box center [757, 403] width 365 height 35
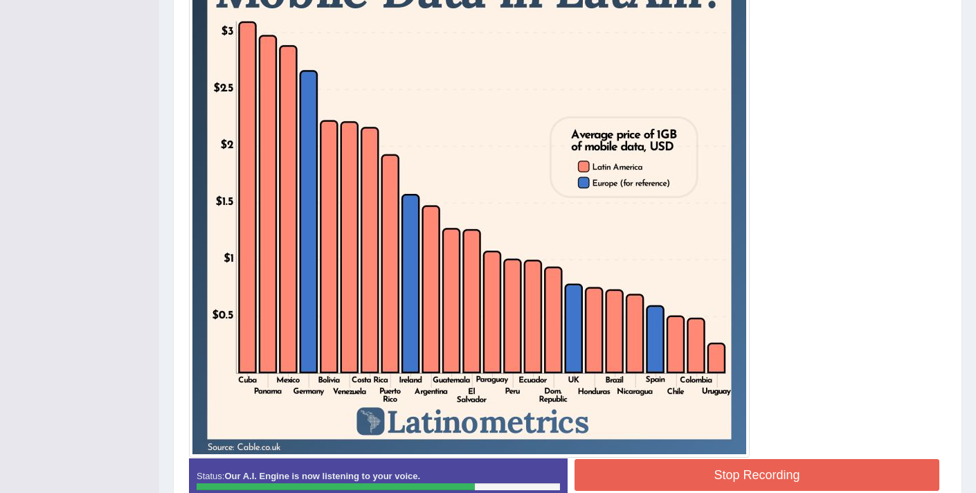
scroll to position [418, 0]
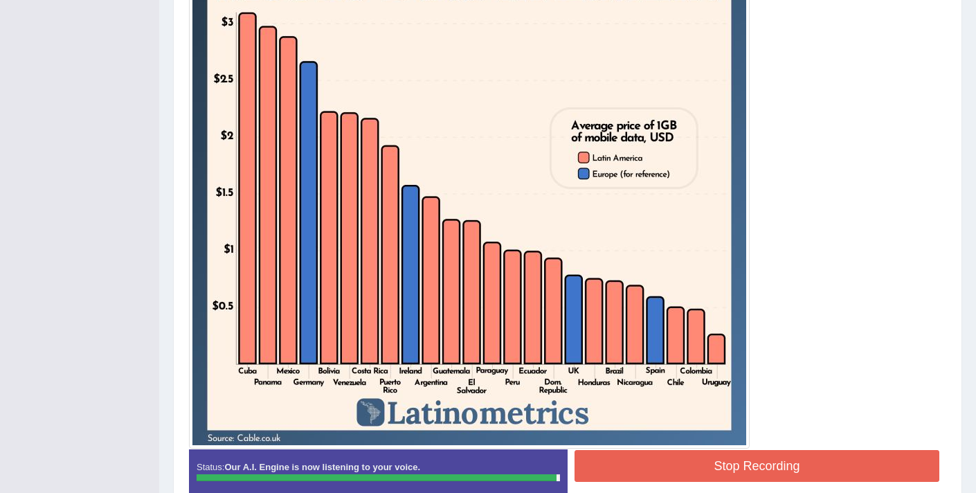
click at [753, 463] on button "Stop Recording" at bounding box center [757, 466] width 365 height 32
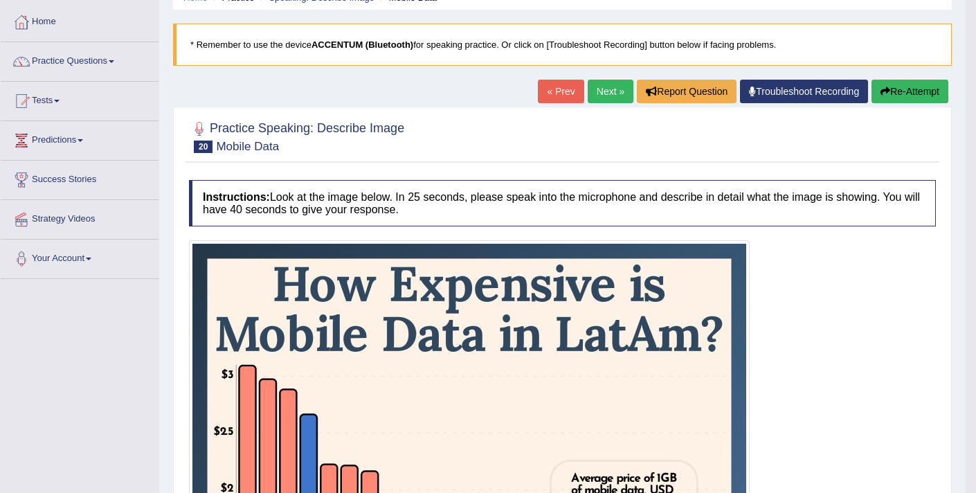
scroll to position [0, 0]
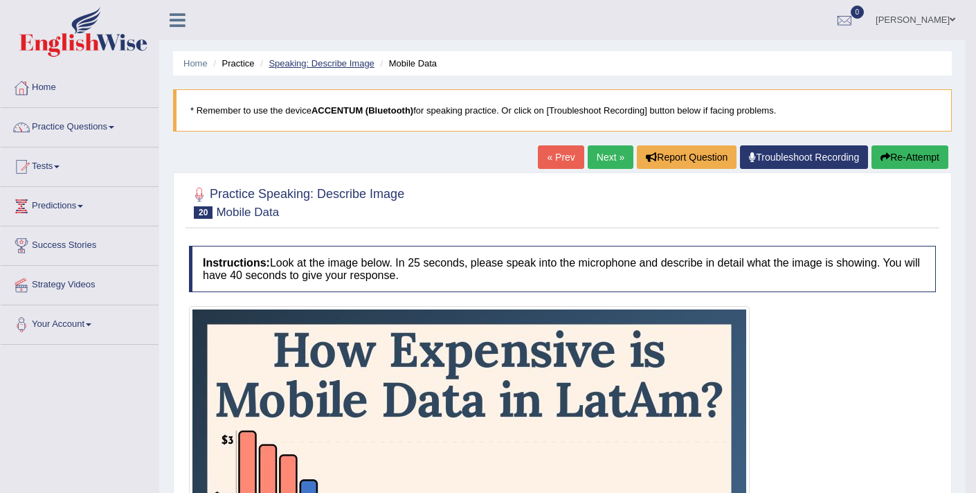
click at [334, 60] on link "Speaking: Describe Image" at bounding box center [321, 63] width 105 height 10
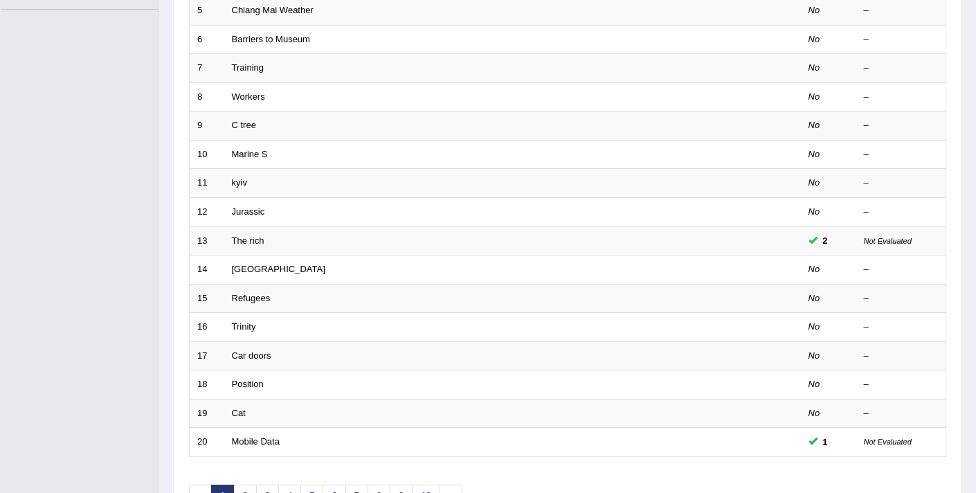
scroll to position [424, 0]
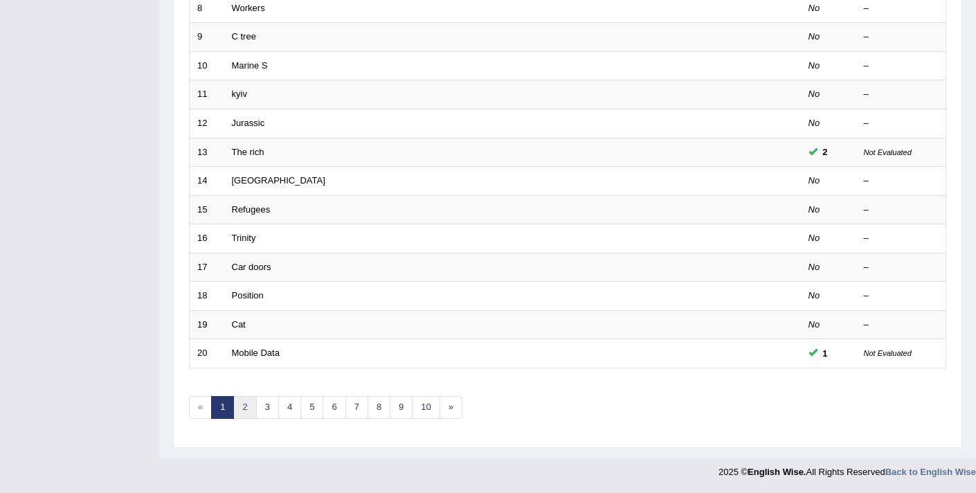
click at [247, 404] on link "2" at bounding box center [244, 407] width 23 height 23
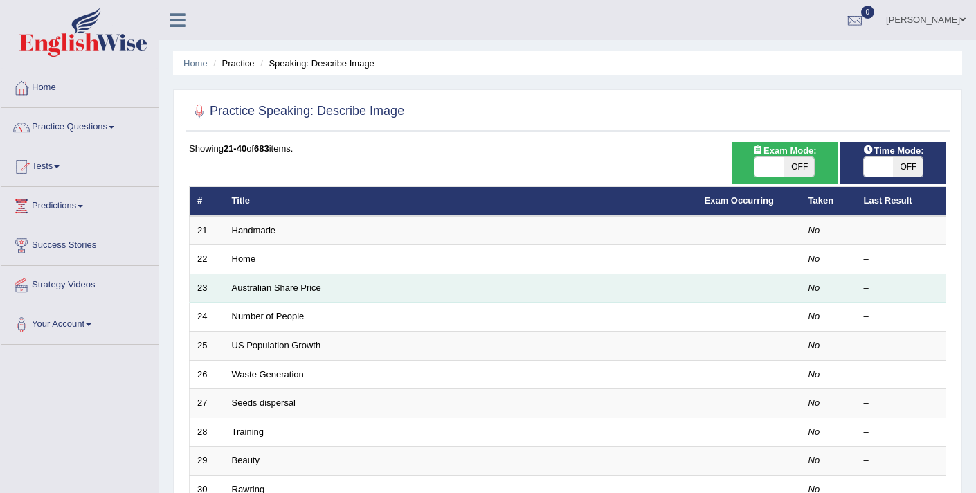
click at [287, 286] on link "Australian Share Price" at bounding box center [276, 288] width 89 height 10
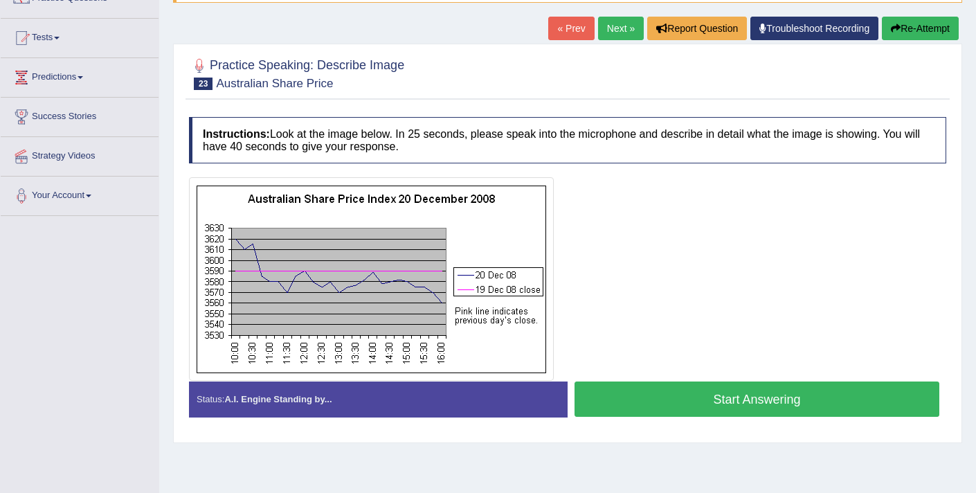
scroll to position [134, 0]
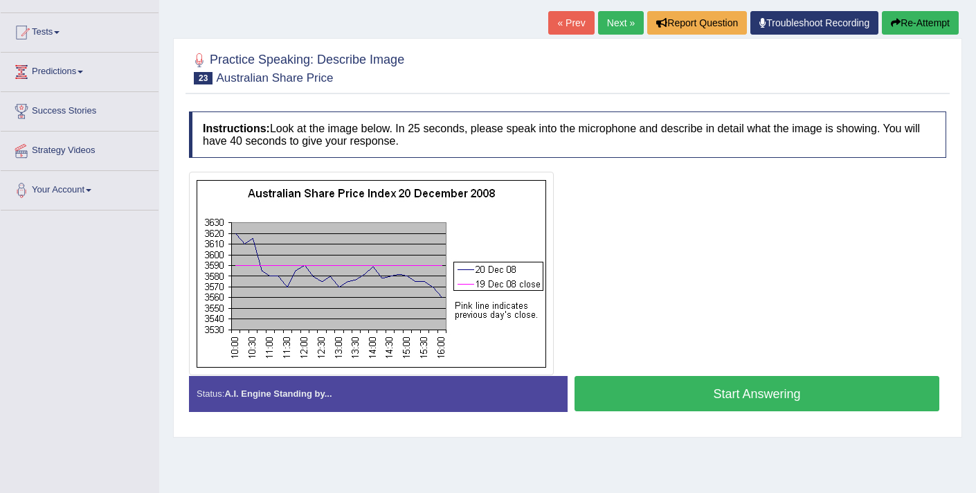
click at [657, 397] on button "Start Answering" at bounding box center [757, 393] width 365 height 35
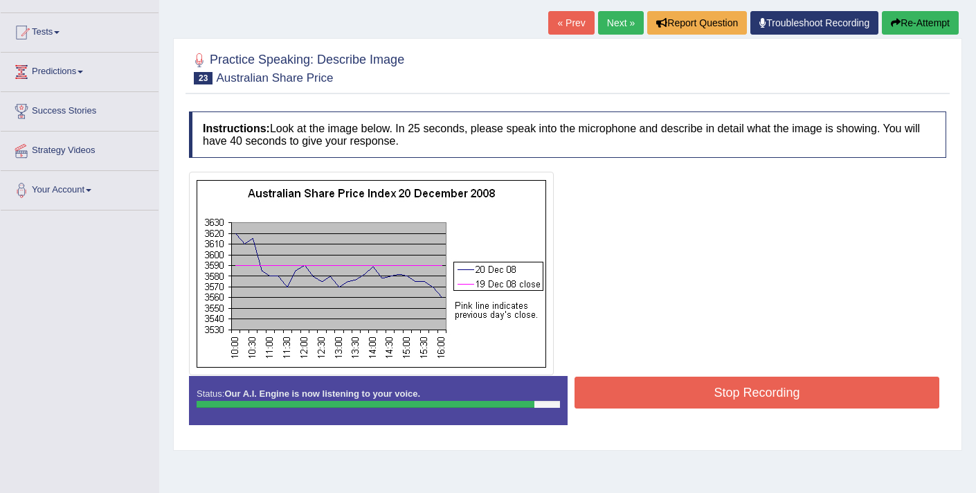
click at [657, 397] on button "Stop Recording" at bounding box center [757, 393] width 365 height 32
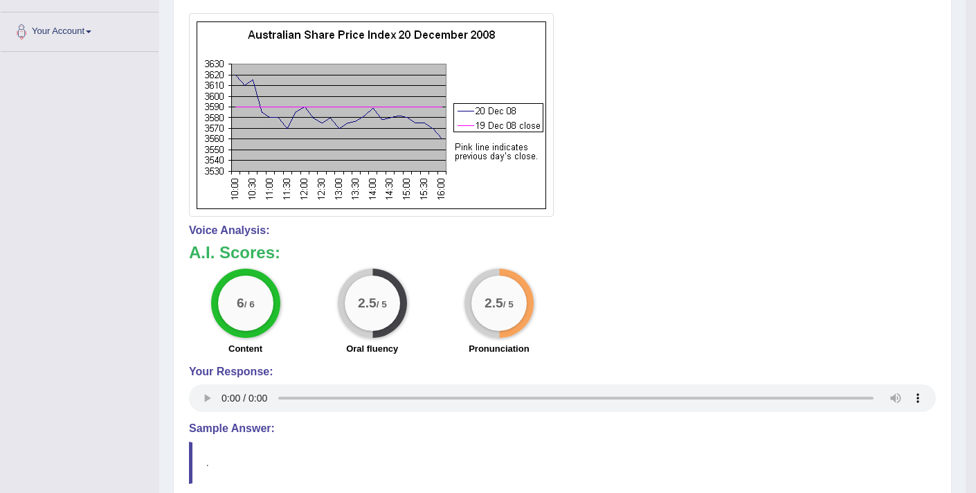
scroll to position [292, 0]
click at [801, 283] on div "6 / 6 Content 2.5 / 5 Oral fluency 2.5 / 5 Pronunciation" at bounding box center [562, 313] width 761 height 89
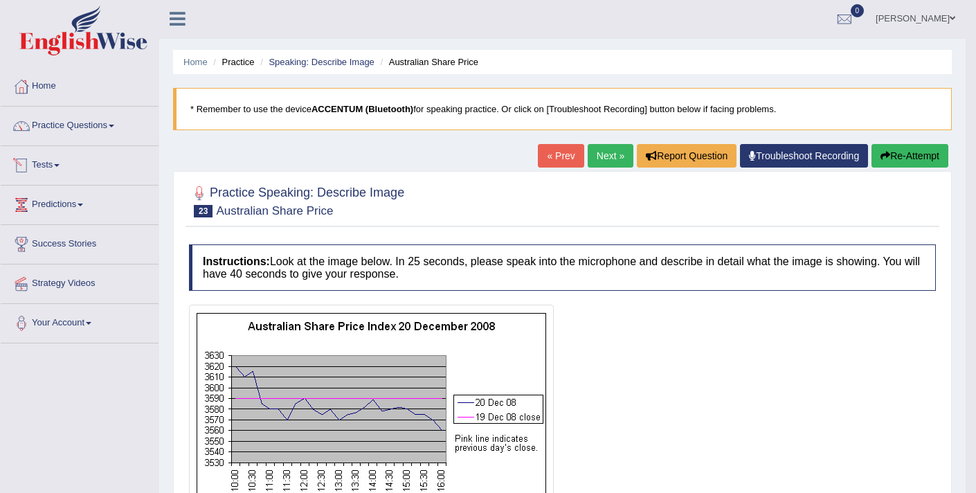
scroll to position [0, 0]
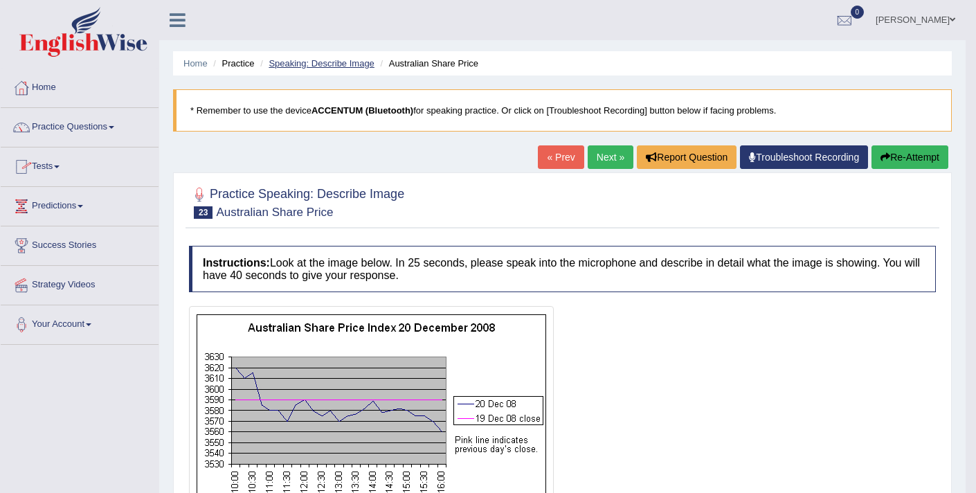
click at [301, 62] on link "Speaking: Describe Image" at bounding box center [321, 63] width 105 height 10
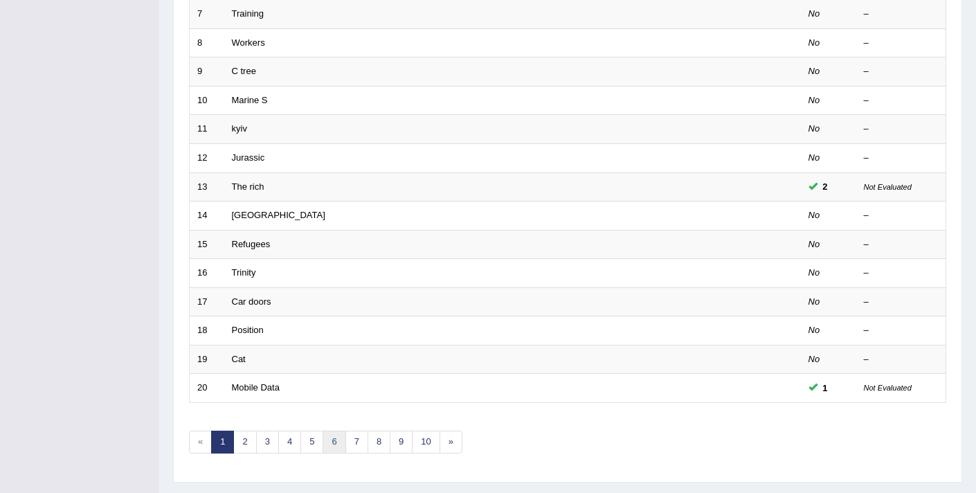
scroll to position [424, 0]
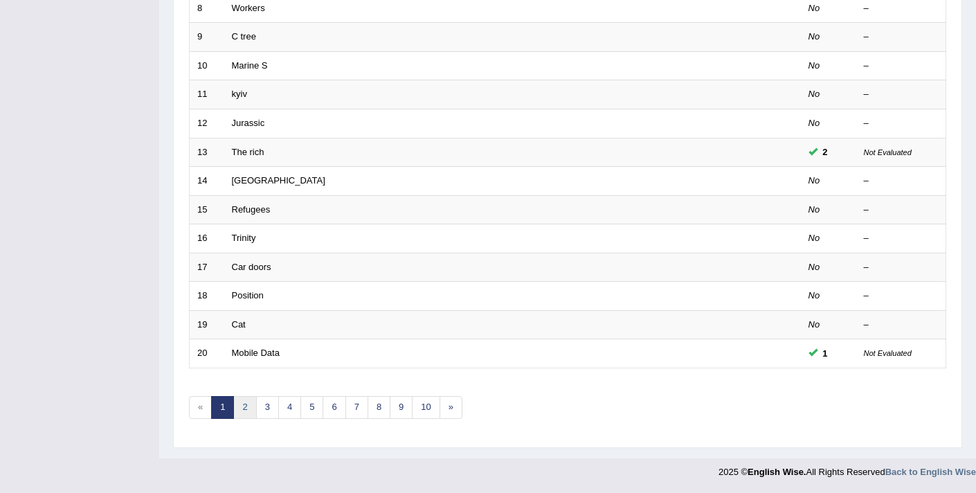
click at [245, 414] on link "2" at bounding box center [244, 407] width 23 height 23
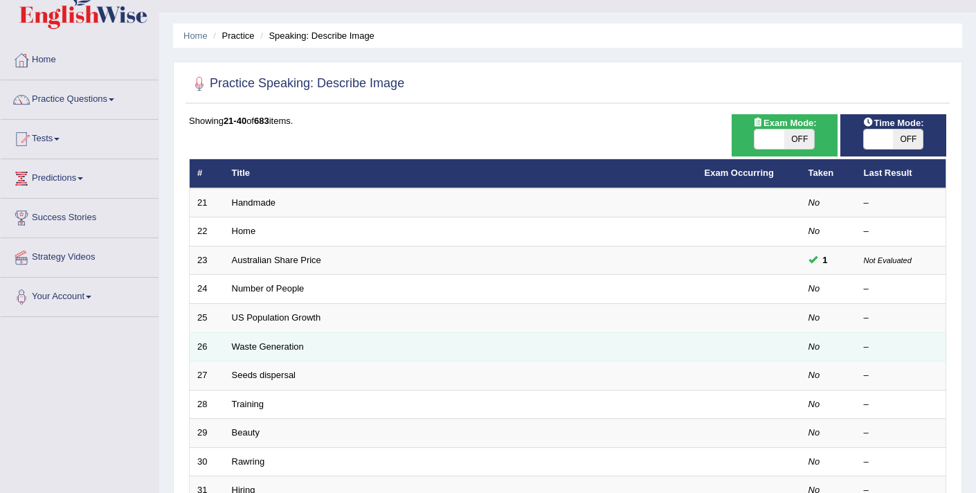
scroll to position [29, 0]
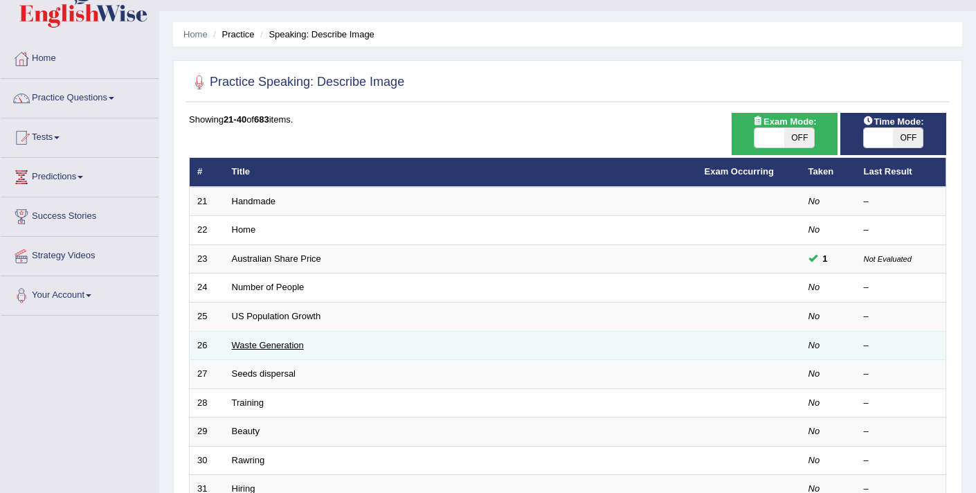
click at [256, 348] on link "Waste Generation" at bounding box center [268, 345] width 72 height 10
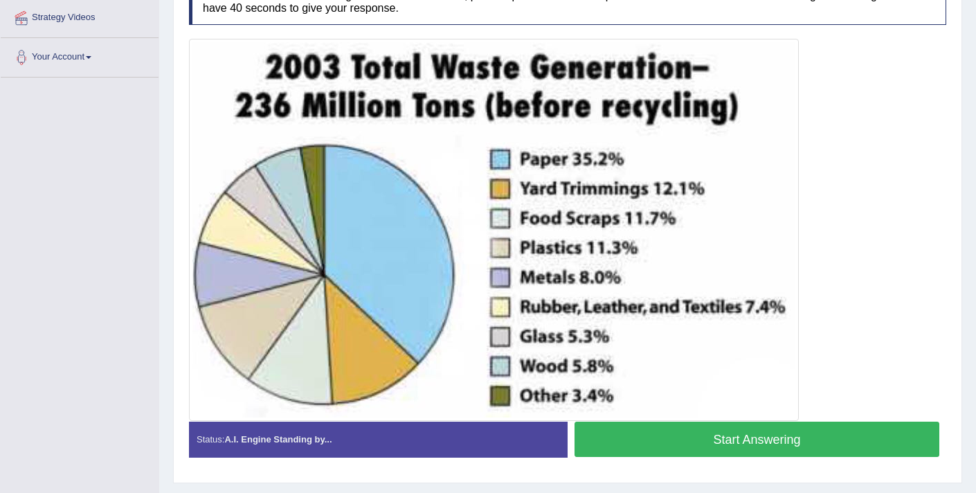
scroll to position [271, 0]
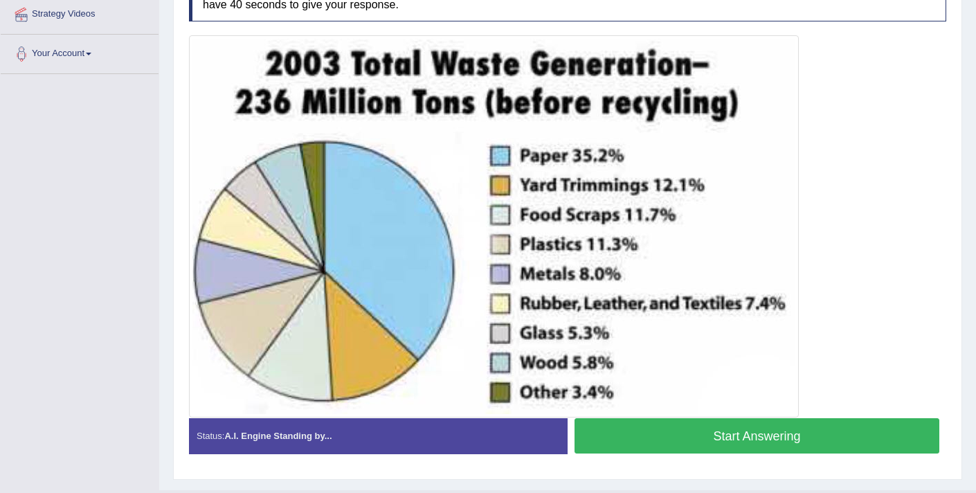
click at [702, 437] on button "Start Answering" at bounding box center [757, 435] width 365 height 35
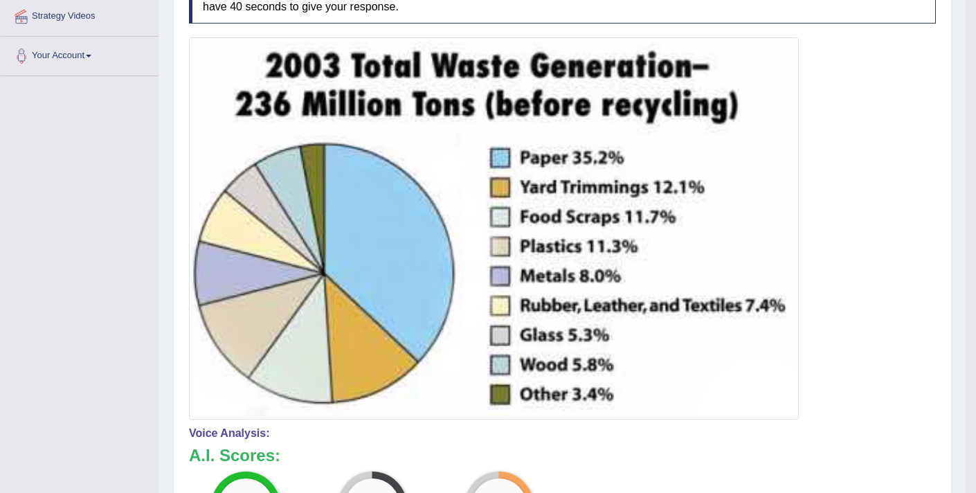
scroll to position [215, 0]
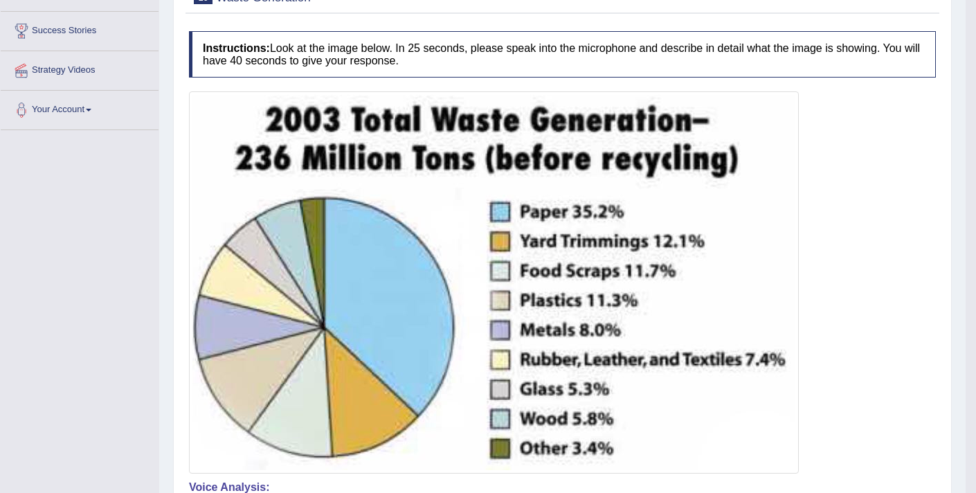
click at [640, 59] on h4 "Instructions: Look at the image below. In 25 seconds, please speak into the mic…" at bounding box center [562, 54] width 747 height 46
